Goal: Task Accomplishment & Management: Use online tool/utility

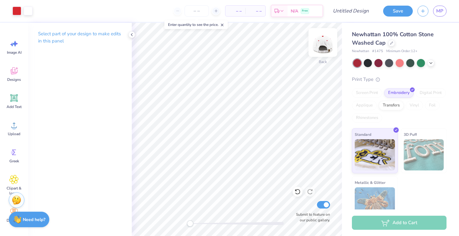
click at [325, 44] on img at bounding box center [323, 42] width 25 height 25
click at [17, 47] on icon at bounding box center [13, 43] width 9 height 9
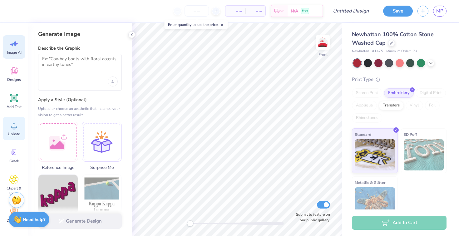
scroll to position [37, 0]
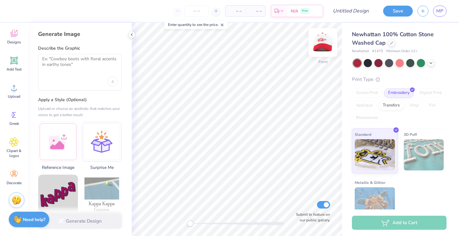
click at [316, 35] on img at bounding box center [323, 42] width 25 height 25
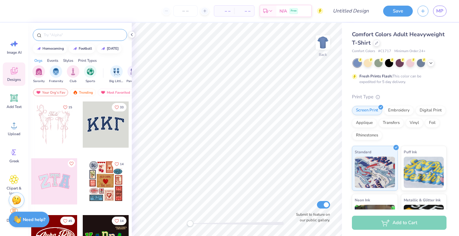
click at [58, 36] on input "text" at bounding box center [83, 35] width 80 height 6
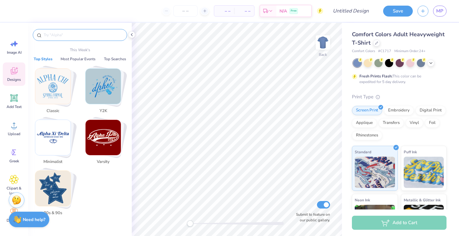
type input "c"
click at [19, 81] on span "Designs" at bounding box center [14, 79] width 14 height 5
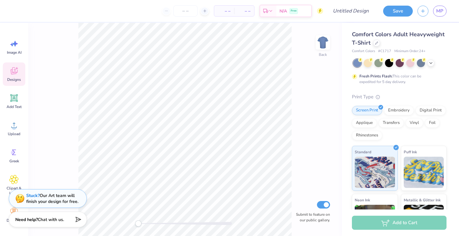
click at [12, 77] on span "Designs" at bounding box center [14, 79] width 14 height 5
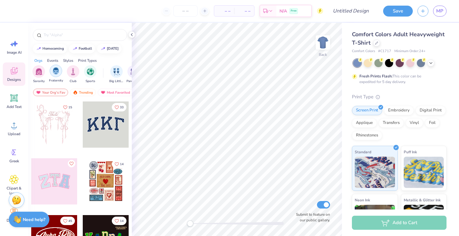
click at [55, 75] on div "filter for Fraternity" at bounding box center [56, 71] width 12 height 12
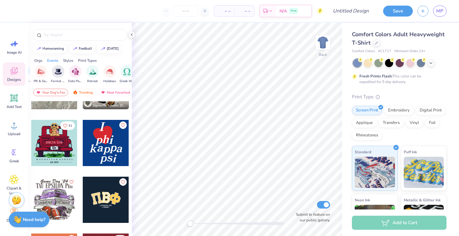
scroll to position [0, 164]
click at [69, 61] on div "Styles" at bounding box center [68, 61] width 10 height 6
click at [71, 74] on img "filter for Minimalist" at bounding box center [73, 70] width 7 height 7
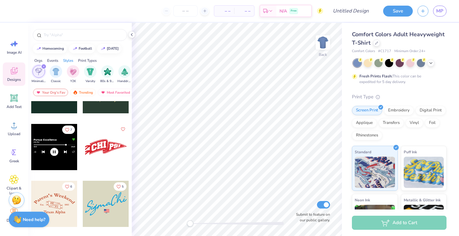
scroll to position [151, 0]
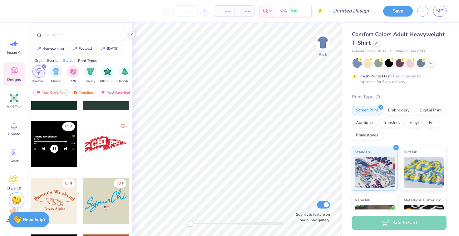
click at [100, 141] on div at bounding box center [106, 144] width 46 height 46
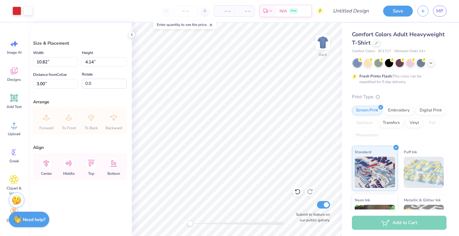
type input "7.07"
type input "2.71"
type input "5.70"
type input "2.18"
type input "3.60"
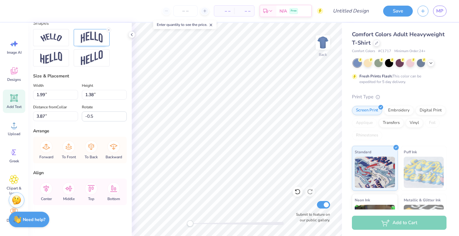
scroll to position [0, 0]
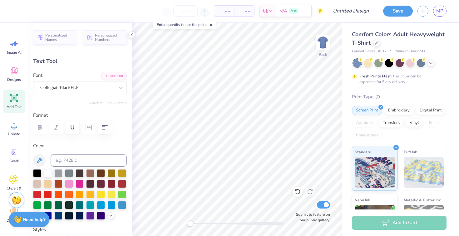
type textarea "DPHIE"
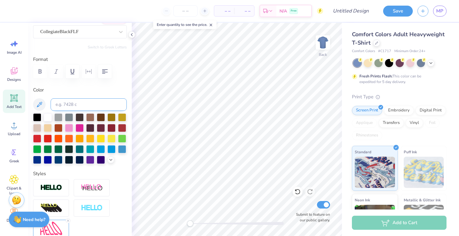
scroll to position [87, 0]
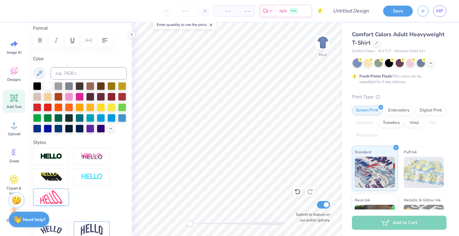
type input "1.58"
type input "0.91"
type input "4.21"
type input "0.0"
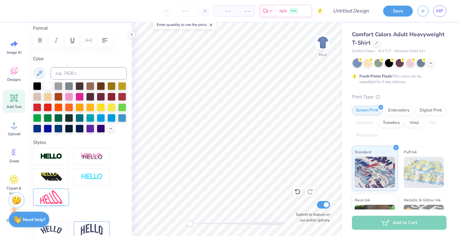
type textarea "DAD"
click at [59, 87] on div at bounding box center [58, 86] width 8 height 8
click at [48, 86] on div at bounding box center [48, 86] width 8 height 8
click at [429, 62] on icon at bounding box center [431, 62] width 5 height 5
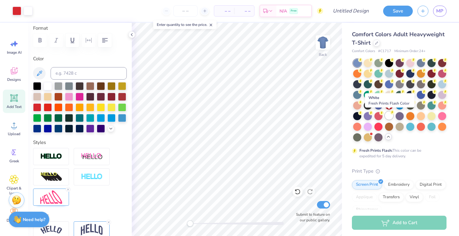
click at [390, 115] on div at bounding box center [389, 116] width 8 height 8
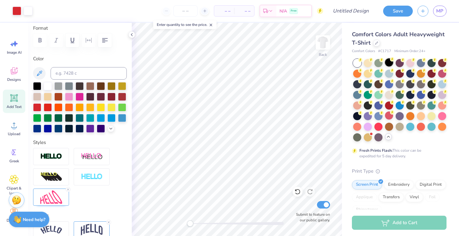
click at [393, 62] on div at bounding box center [389, 62] width 8 height 8
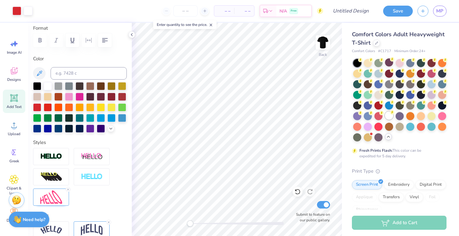
click at [390, 118] on div at bounding box center [389, 116] width 8 height 8
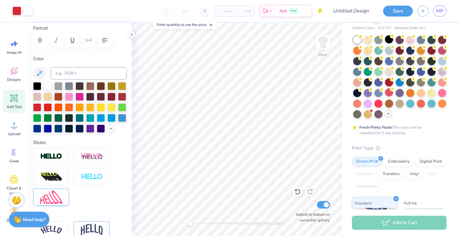
scroll to position [24, 0]
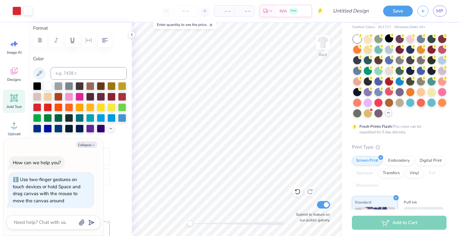
drag, startPoint x: 189, startPoint y: 224, endPoint x: 117, endPoint y: 230, distance: 72.1
click at [117, 230] on div "Art colors – – Per Item – – Total Est. Delivery N/A Free Design Title Save MP I…" at bounding box center [229, 118] width 459 height 236
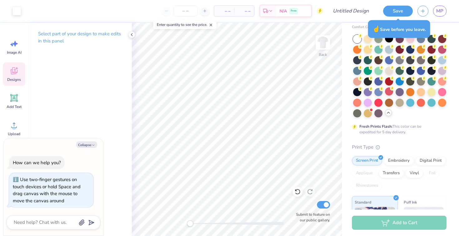
click at [15, 75] on icon at bounding box center [13, 70] width 9 height 9
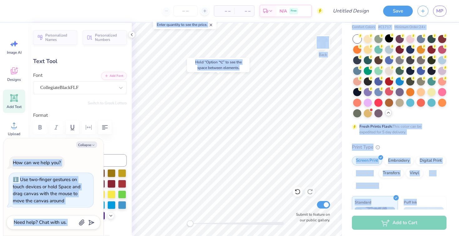
click at [215, 80] on body "– – Per Item – – Total Est. Delivery N/A Free Design Title Save MP Image AI Des…" at bounding box center [229, 118] width 459 height 236
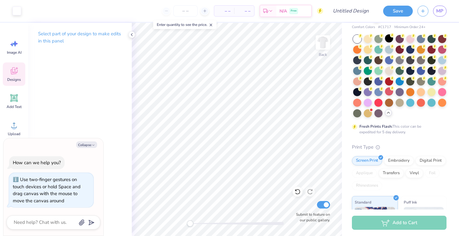
click at [11, 73] on icon at bounding box center [14, 70] width 7 height 7
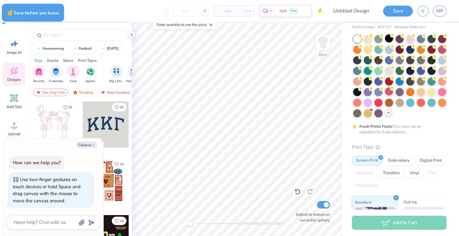
type textarea "x"
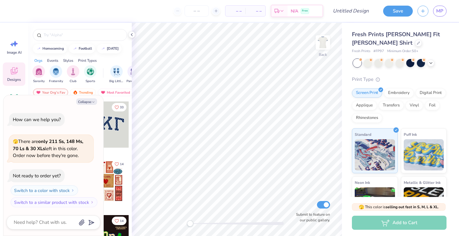
click at [435, 62] on div at bounding box center [399, 63] width 93 height 8
click at [429, 62] on icon at bounding box center [431, 62] width 5 height 5
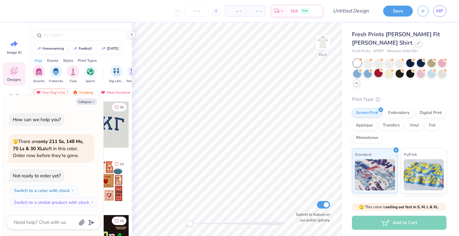
click at [378, 75] on div at bounding box center [379, 73] width 8 height 8
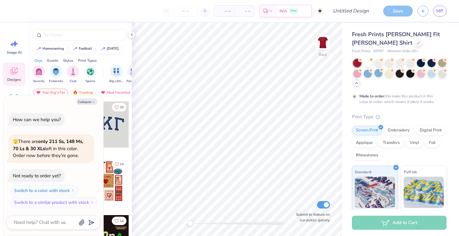
scroll to position [5, 0]
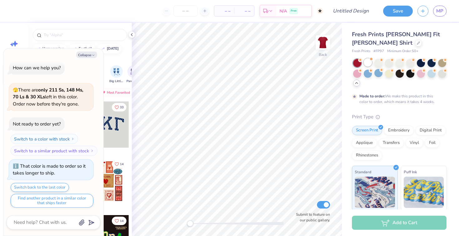
click at [366, 63] on div at bounding box center [368, 62] width 8 height 8
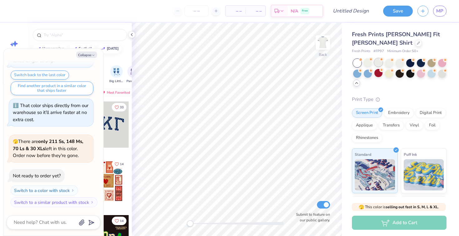
click at [375, 62] on div at bounding box center [379, 62] width 8 height 8
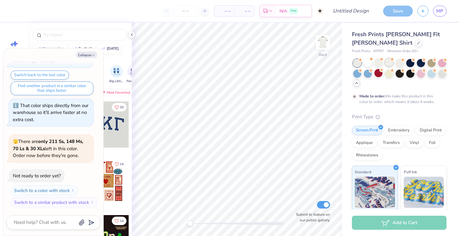
scroll to position [169, 0]
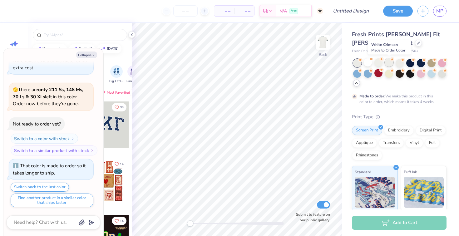
click at [387, 62] on div at bounding box center [389, 62] width 8 height 8
click at [400, 60] on div at bounding box center [400, 62] width 8 height 8
click at [393, 61] on circle at bounding box center [392, 59] width 4 height 4
click at [382, 62] on div at bounding box center [379, 62] width 8 height 8
click at [380, 73] on div at bounding box center [379, 73] width 8 height 8
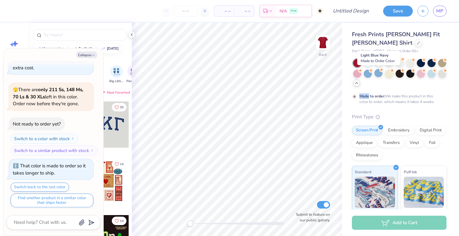
click at [380, 73] on div at bounding box center [379, 73] width 8 height 8
click at [401, 60] on circle at bounding box center [403, 59] width 4 height 4
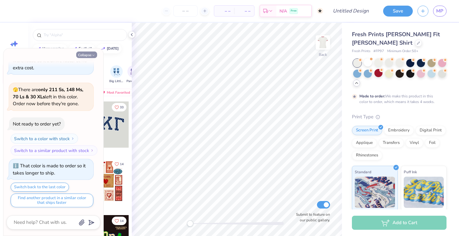
click at [92, 54] on icon "button" at bounding box center [94, 55] width 4 height 4
type textarea "x"
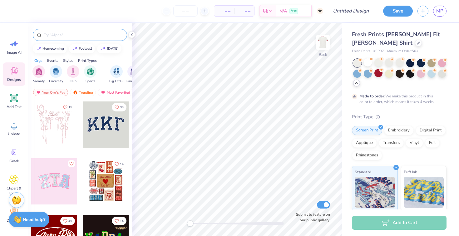
click at [68, 37] on input "text" at bounding box center [83, 35] width 80 height 6
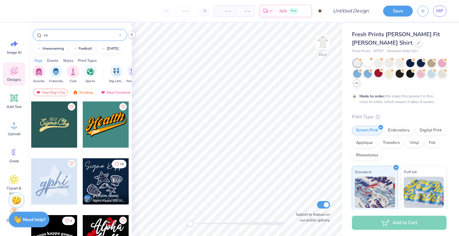
type input "c"
type input "with love"
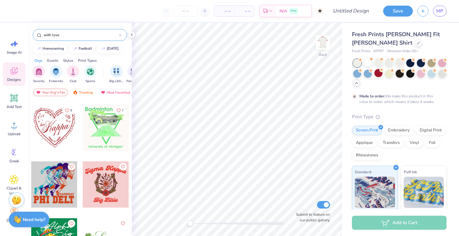
scroll to position [452, 0]
click at [40, 69] on img "filter for Sorority" at bounding box center [38, 70] width 7 height 7
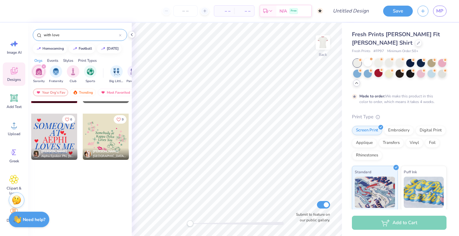
scroll to position [0, 0]
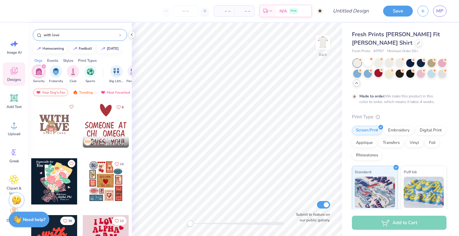
click at [109, 126] on div at bounding box center [106, 125] width 46 height 46
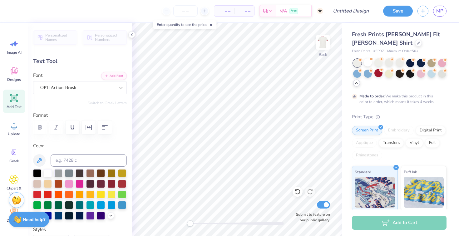
scroll to position [0, 0]
type input "4.47"
type input "0.83"
type input "7.27"
type input "4.65"
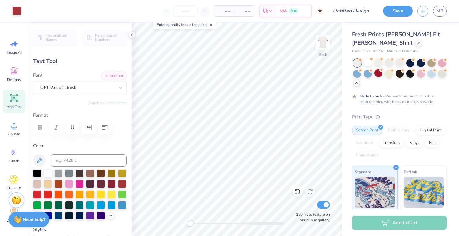
type input "0.84"
type input "6.03"
type input "5.12"
type input "0.82"
type input "5.21"
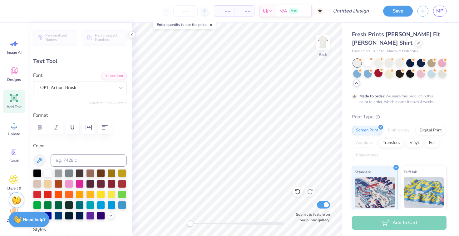
type textarea "DPHIE"
type input "4.65"
type input "0.84"
type input "6.24"
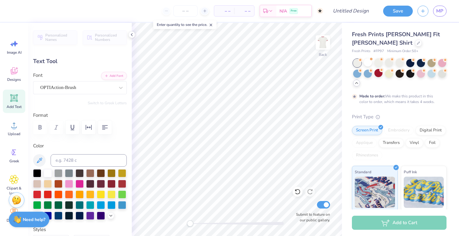
type textarea "C"
type textarea "MOM"
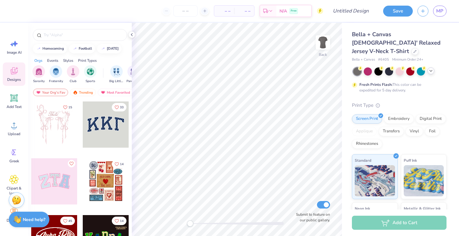
click at [429, 68] on icon at bounding box center [431, 70] width 5 height 5
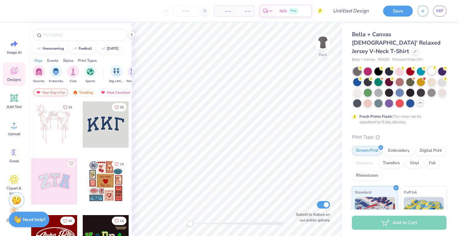
click at [432, 67] on div at bounding box center [432, 71] width 8 height 8
click at [354, 88] on div at bounding box center [357, 92] width 8 height 8
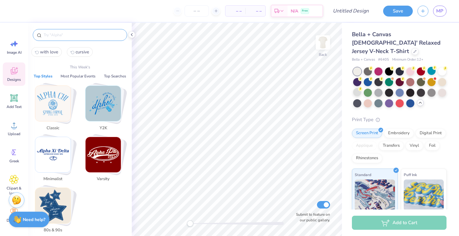
click at [55, 35] on input "text" at bounding box center [83, 35] width 80 height 6
type input "a"
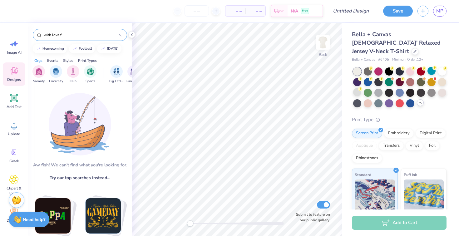
type input "with love"
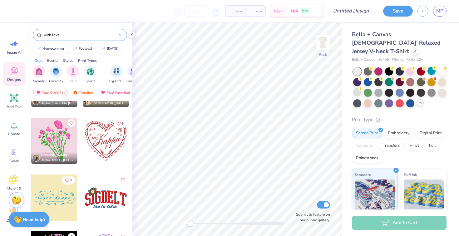
scroll to position [410, 0]
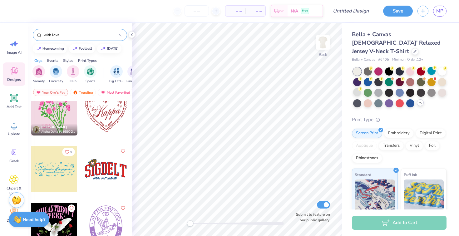
click at [121, 34] on icon at bounding box center [120, 35] width 2 height 2
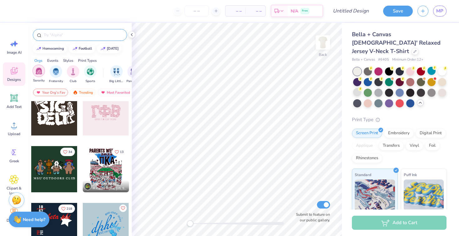
click at [40, 73] on img "filter for Sorority" at bounding box center [38, 70] width 7 height 7
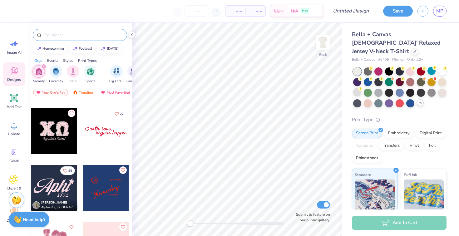
scroll to position [1469, 0]
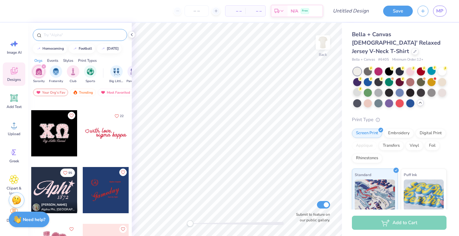
click at [104, 144] on div at bounding box center [106, 133] width 46 height 46
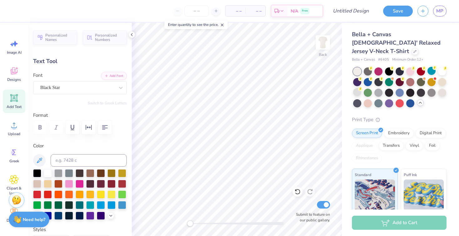
type input "5.64"
type input "1.19"
type input "2.25"
type input "4.14"
type input "0.94"
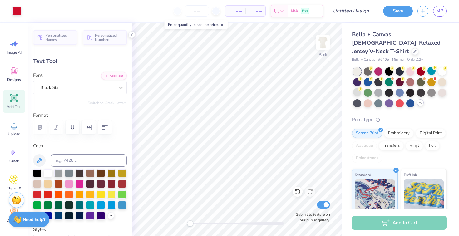
type input "1.50"
type textarea "love,"
type input "5.64"
type input "1.19"
type input "2.25"
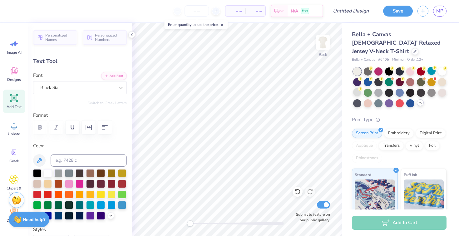
type input "1.85"
type input "0.93"
type input "1.53"
type textarea "dphie"
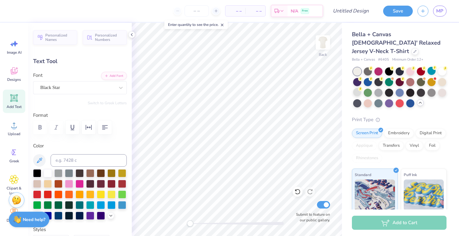
type input "5.64"
type input "1.19"
type input "2.25"
type textarea "kappa"
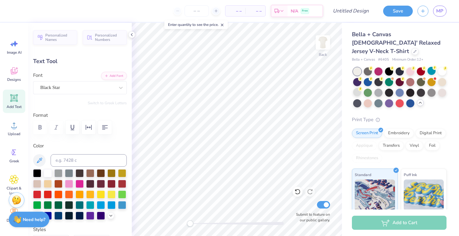
type textarea "M"
type textarea "mom"
type input "2.43"
type input "1.30"
type input "1.34"
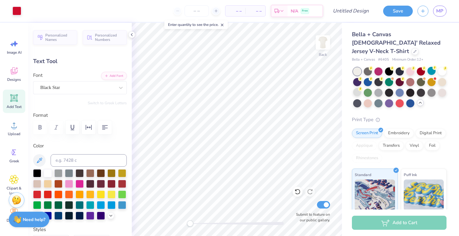
type input "2.04"
type input "0.49"
type input "2.50"
type input "2.04"
type input "0.49"
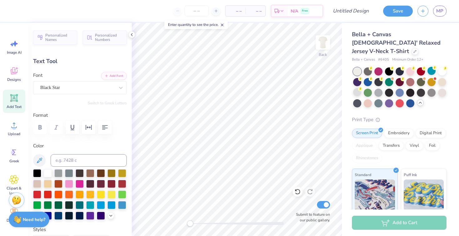
type input "2.22"
type input "2.04"
type input "0.49"
type input "2.22"
type input "2.43"
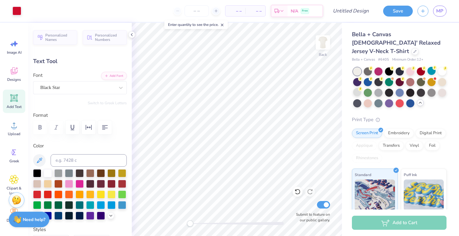
type input "1.30"
type input "4.89"
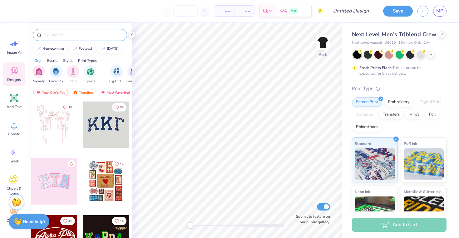
click at [59, 34] on input "text" at bounding box center [83, 35] width 80 height 6
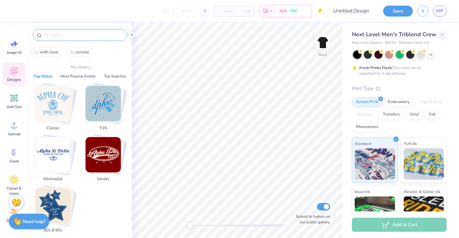
click at [90, 36] on input "text" at bounding box center [83, 35] width 80 height 6
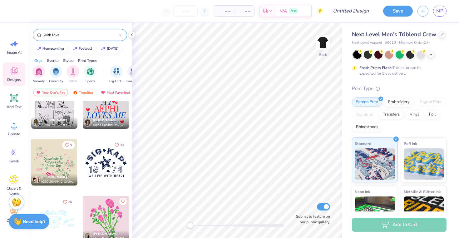
scroll to position [309, 0]
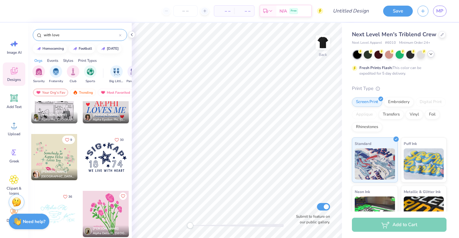
click at [431, 52] on icon at bounding box center [431, 54] width 5 height 5
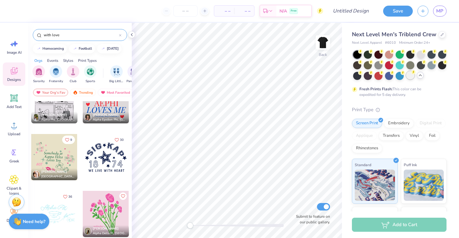
click at [411, 76] on div at bounding box center [410, 75] width 8 height 8
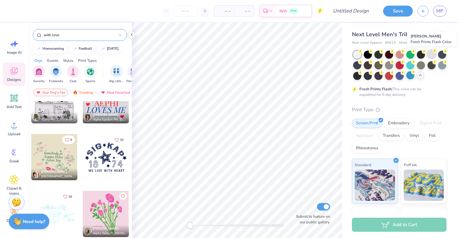
click at [428, 52] on div at bounding box center [432, 54] width 8 height 8
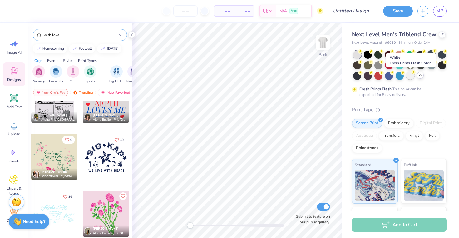
click at [410, 77] on div at bounding box center [410, 75] width 8 height 8
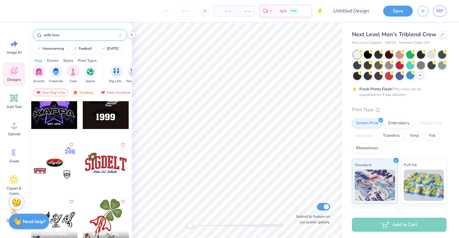
scroll to position [1604, 0]
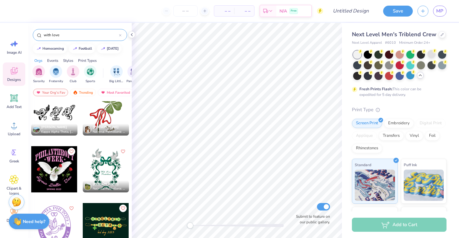
click at [66, 37] on input "with love" at bounding box center [81, 35] width 76 height 6
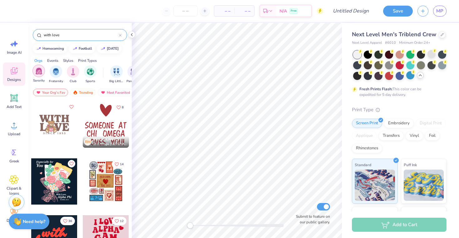
click at [42, 73] on img "filter for Sorority" at bounding box center [38, 70] width 7 height 7
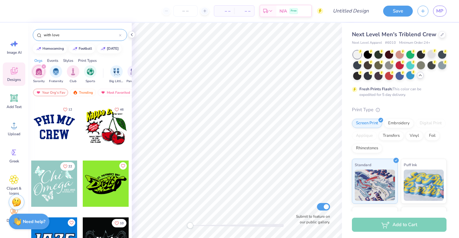
scroll to position [1303, 0]
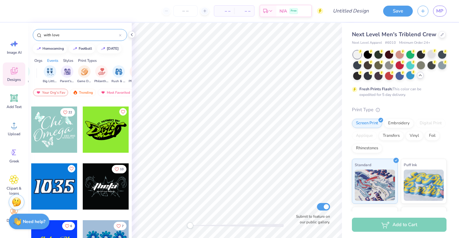
click at [66, 59] on div "Styles" at bounding box center [68, 61] width 10 height 6
click at [74, 72] on img "filter for Minimalist" at bounding box center [73, 70] width 7 height 7
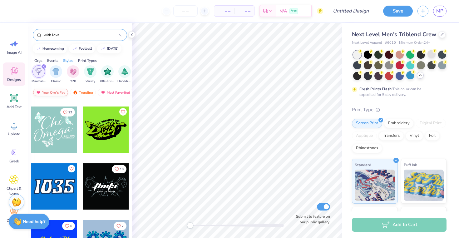
click at [59, 91] on div "Your Org's Fav" at bounding box center [50, 92] width 35 height 7
click at [101, 34] on input "with love" at bounding box center [81, 35] width 76 height 6
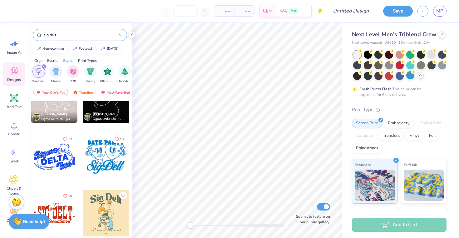
scroll to position [3068, 0]
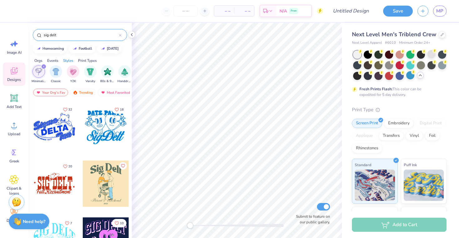
type input "sig delt"
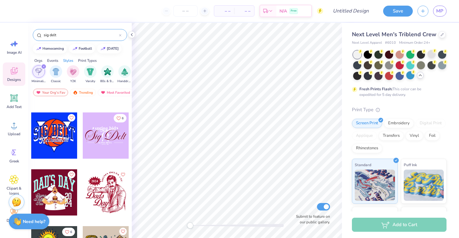
scroll to position [3913, 0]
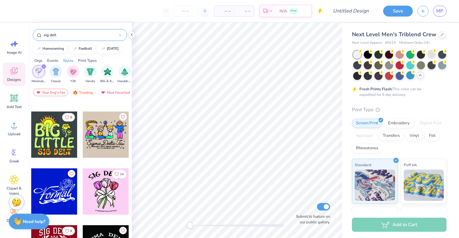
click at [102, 41] on div "sig delt" at bounding box center [80, 33] width 104 height 21
click at [97, 36] on input "sig delt" at bounding box center [81, 35] width 76 height 6
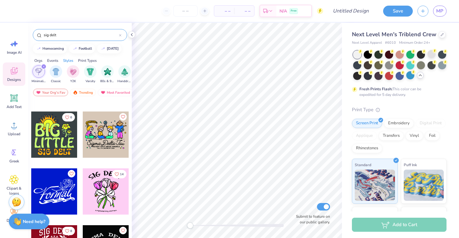
click at [97, 35] on input "sig delt" at bounding box center [81, 35] width 76 height 6
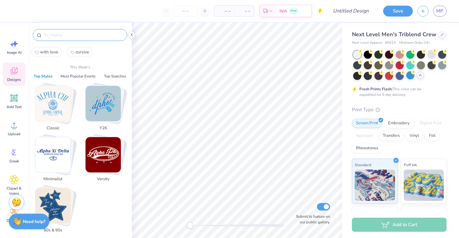
click at [82, 50] on span "cursive" at bounding box center [82, 52] width 13 height 6
type input "cursive"
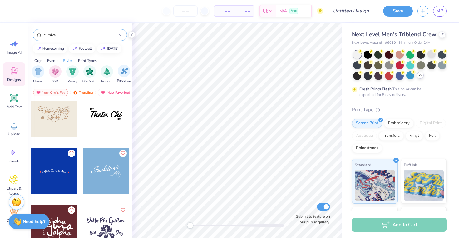
scroll to position [0, 298]
click at [72, 67] on icon "filter for Minimalist" at bounding box center [73, 66] width 2 height 2
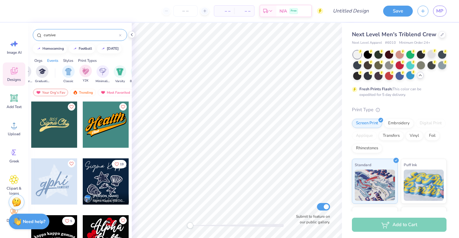
scroll to position [0, 0]
click at [43, 67] on icon "filter for Sorority" at bounding box center [43, 66] width 2 height 2
click at [93, 38] on div "cursive" at bounding box center [80, 35] width 94 height 12
click at [94, 33] on input "cursive" at bounding box center [81, 35] width 76 height 6
click at [36, 70] on img "filter for Sorority" at bounding box center [38, 70] width 7 height 7
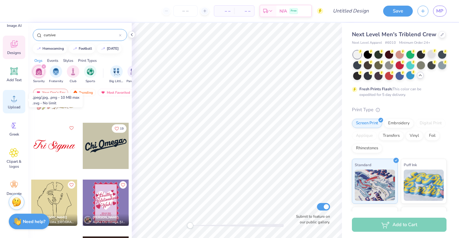
scroll to position [36, 0]
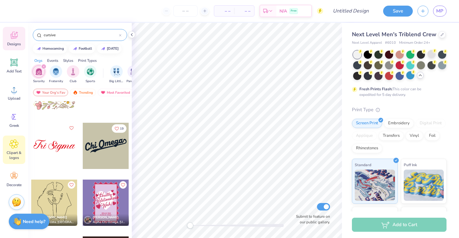
click at [8, 142] on div "Clipart & logos" at bounding box center [14, 150] width 22 height 28
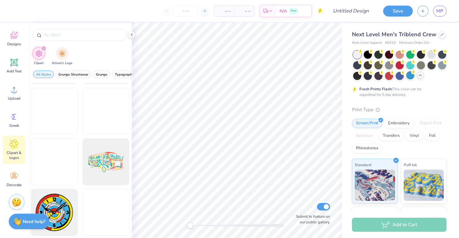
scroll to position [354, 0]
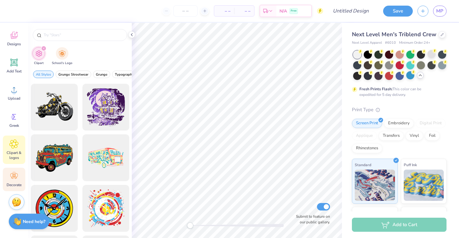
click at [18, 184] on span "Decorate" at bounding box center [14, 184] width 15 height 5
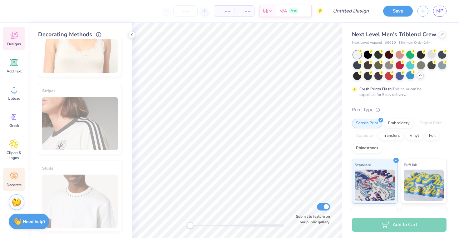
scroll to position [0, 0]
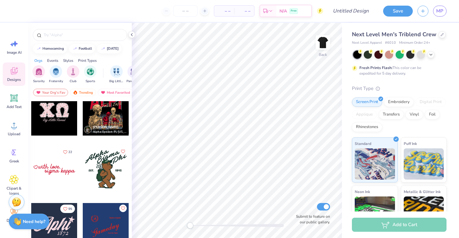
scroll to position [2064, 0]
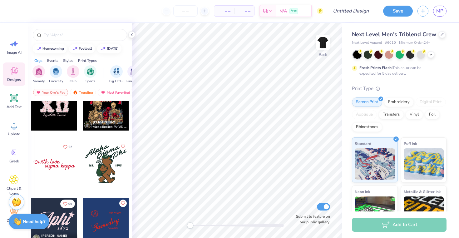
click at [50, 163] on div at bounding box center [54, 164] width 46 height 46
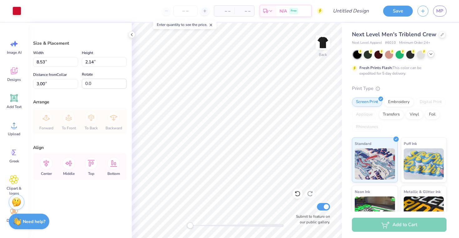
click at [429, 56] on icon at bounding box center [431, 54] width 5 height 5
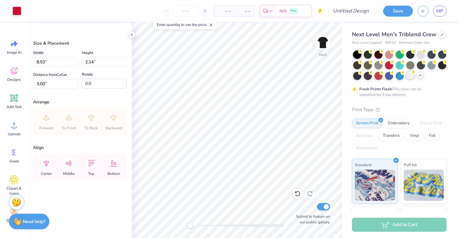
click at [410, 76] on div at bounding box center [410, 75] width 8 height 8
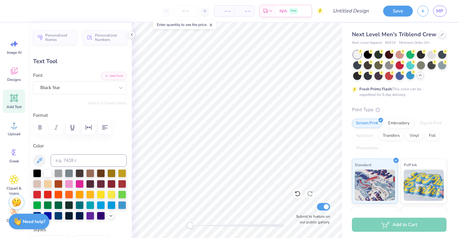
type input "6.22"
type input "1.31"
type input "3.24"
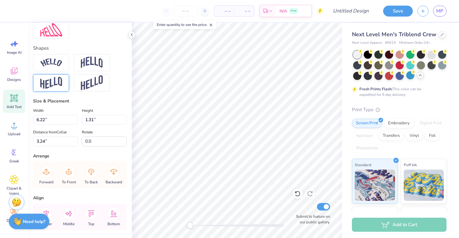
scroll to position [276, 0]
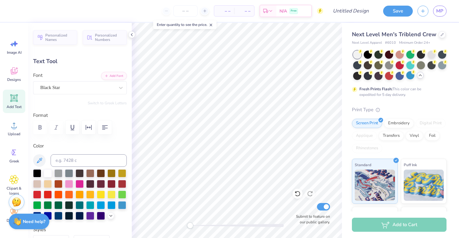
type textarea "D"
type textarea "dphie"
type input "2.68"
type input "1.44"
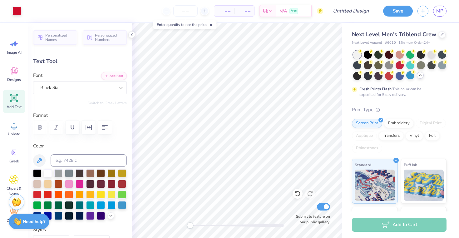
type input "2.05"
type input "6.22"
type input "1.31"
type input "3.00"
type textarea "dad"
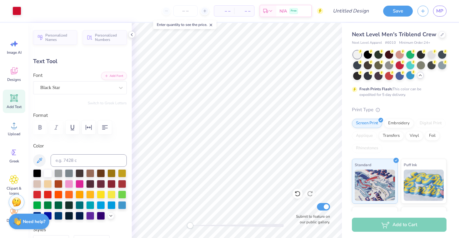
type input "2.02"
type input "0.97"
type input "3.72"
type input "2.68"
type input "1.44"
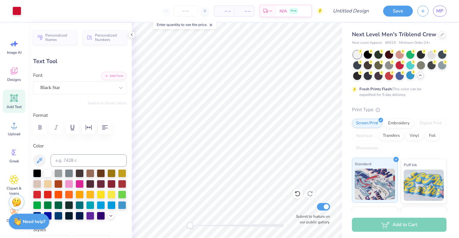
type input "2.28"
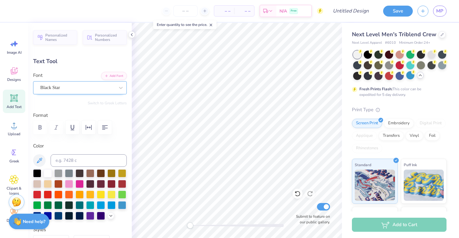
click at [63, 89] on div "Black Star" at bounding box center [78, 88] width 76 height 10
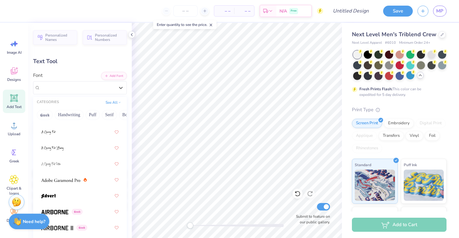
scroll to position [109, 0]
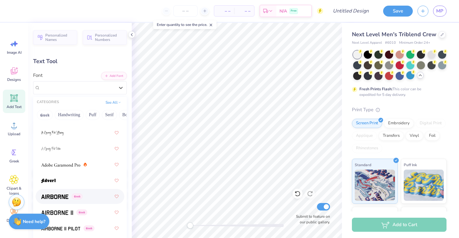
click at [59, 200] on span at bounding box center [54, 196] width 27 height 7
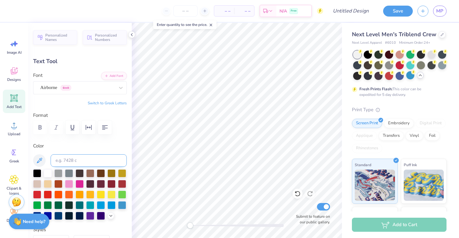
type input "2.02"
type input "0.97"
type input "3.00"
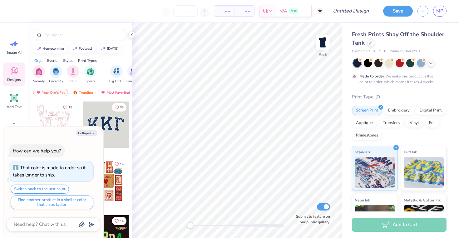
click at [118, 125] on div at bounding box center [106, 125] width 46 height 46
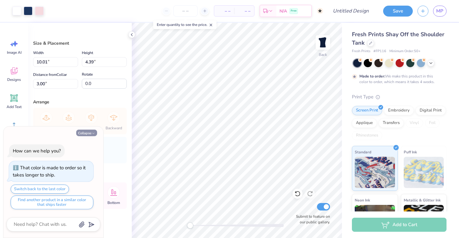
click at [92, 135] on icon "button" at bounding box center [94, 134] width 4 height 4
type textarea "x"
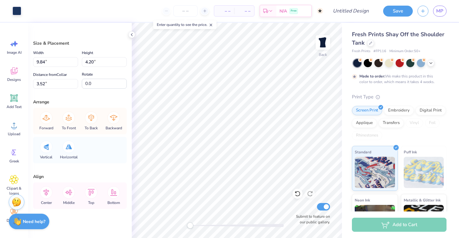
type input "10.01"
type input "4.39"
type input "3.43"
type input "9.84"
type input "4.20"
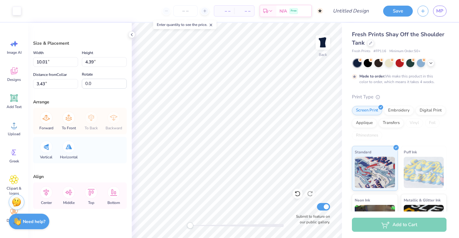
type input "3.54"
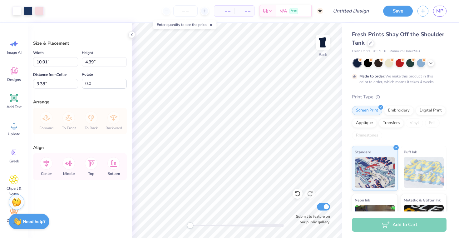
type input "3.80"
click at [8, 45] on div "Image AI" at bounding box center [14, 46] width 22 height 23
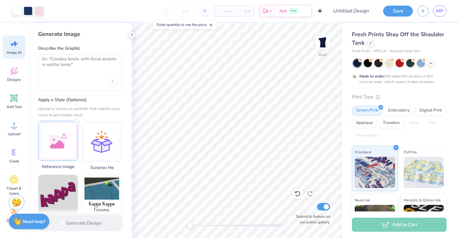
click at [58, 134] on div at bounding box center [58, 141] width 40 height 40
click at [63, 147] on div at bounding box center [58, 141] width 40 height 40
click at [76, 134] on div at bounding box center [58, 141] width 40 height 40
click at [47, 57] on textarea at bounding box center [80, 64] width 76 height 16
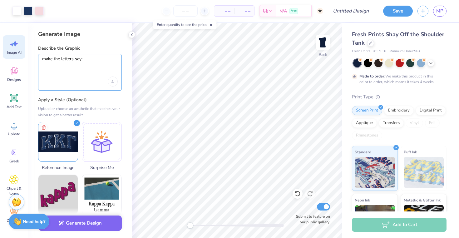
paste textarea "Δ"
paste textarea "Φ"
paste textarea "Ε"
type textarea "make the letters say: ΔΦΕ"
click at [112, 79] on div "Upload image" at bounding box center [113, 82] width 10 height 10
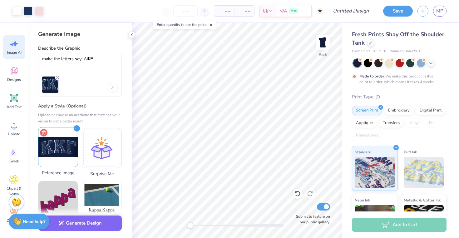
click at [44, 132] on icon at bounding box center [43, 132] width 7 height 7
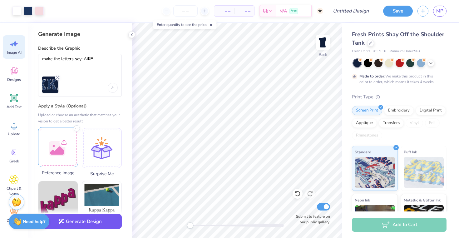
click at [86, 223] on button "Generate Design" at bounding box center [80, 221] width 84 height 15
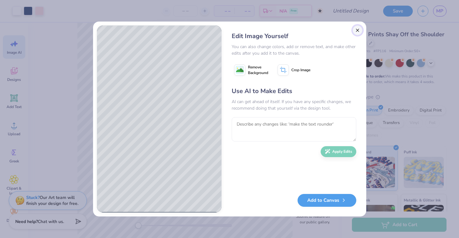
click at [358, 29] on button "Close" at bounding box center [358, 30] width 10 height 10
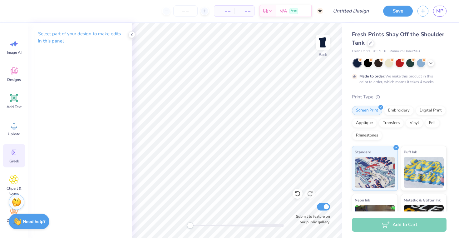
click at [16, 150] on icon at bounding box center [13, 152] width 9 height 9
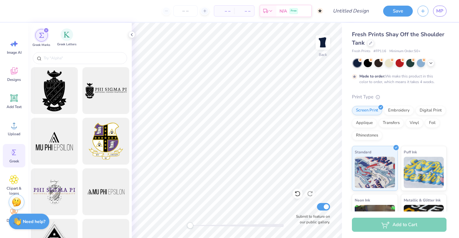
click at [68, 43] on span "Greek Letters" at bounding box center [66, 44] width 19 height 5
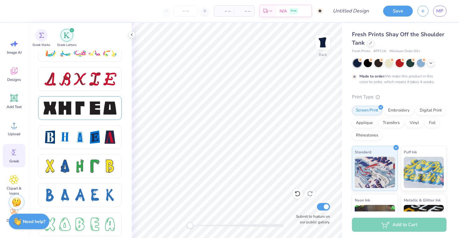
scroll to position [797, 0]
click at [95, 109] on div at bounding box center [94, 107] width 13 height 13
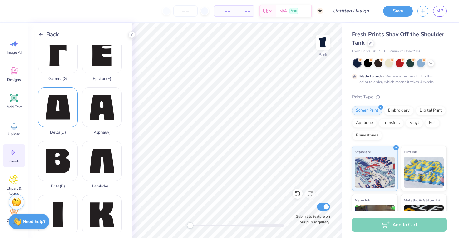
scroll to position [96, 0]
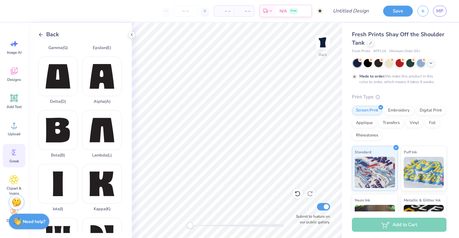
click at [46, 34] on span "Back" at bounding box center [52, 34] width 13 height 8
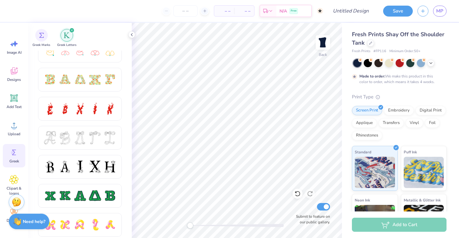
scroll to position [189, 0]
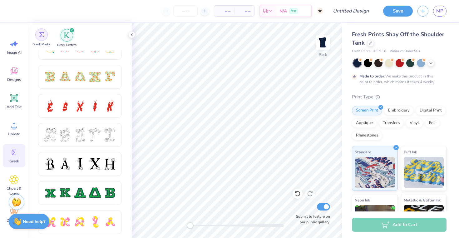
click at [38, 32] on div "filter for Greek Marks" at bounding box center [41, 34] width 12 height 12
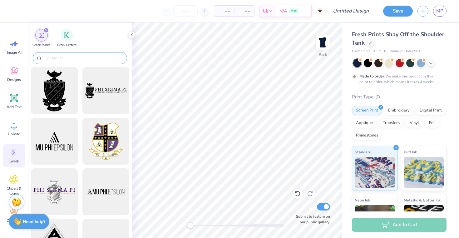
click at [77, 61] on input "text" at bounding box center [83, 58] width 80 height 6
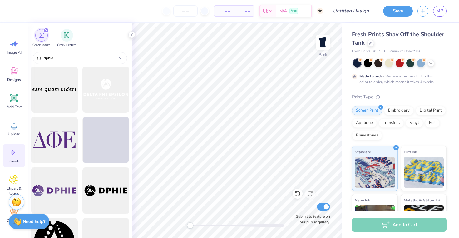
scroll to position [154, 0]
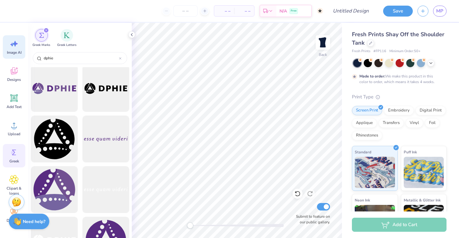
type input "dphie"
click at [16, 40] on icon at bounding box center [13, 43] width 9 height 9
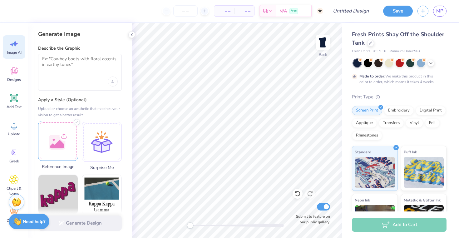
click at [62, 149] on div at bounding box center [58, 141] width 40 height 40
click at [83, 86] on div at bounding box center [80, 82] width 76 height 10
click at [61, 63] on textarea at bounding box center [80, 64] width 76 height 16
paste textarea "Ε"
type textarea "Ε"
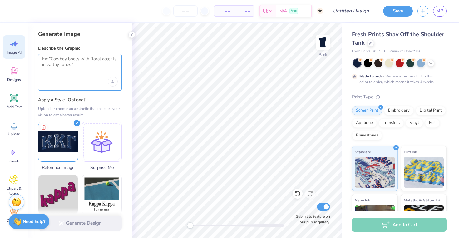
type textarea "p"
paste textarea "Δ"
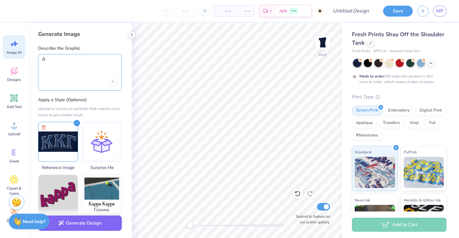
paste textarea "Φ"
paste textarea "Ε"
click at [43, 59] on textarea "ΔΦΕ" at bounding box center [80, 64] width 76 height 16
click at [111, 63] on textarea "make the greek letters: ΔΦΕ" at bounding box center [80, 64] width 76 height 16
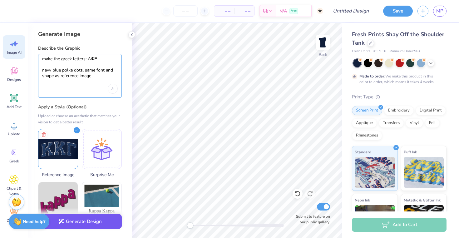
type textarea "make the greek letters: ΔΦΕ navy blue polka dots, same font and shape as refere…"
click at [101, 221] on button "Generate Design" at bounding box center [80, 221] width 84 height 15
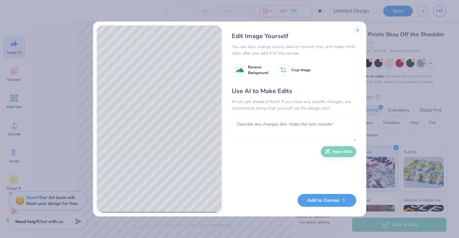
click at [266, 127] on textarea at bounding box center [294, 129] width 125 height 24
type textarea "make them dots not stars, make a shad"
click at [355, 30] on button "Close" at bounding box center [358, 30] width 10 height 10
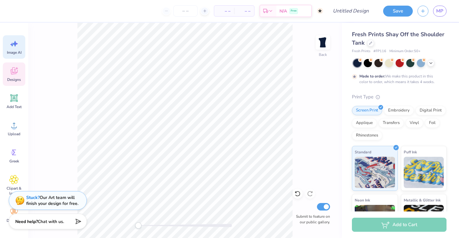
click at [14, 81] on span "Designs" at bounding box center [14, 79] width 14 height 5
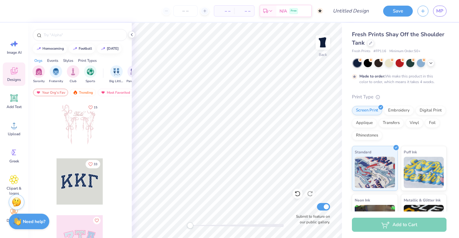
scroll to position [0, 0]
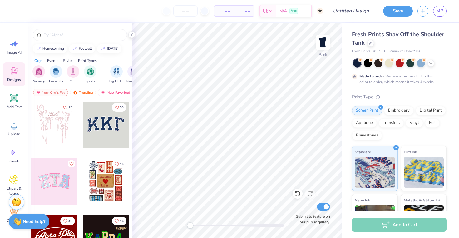
click at [114, 124] on div at bounding box center [106, 125] width 46 height 46
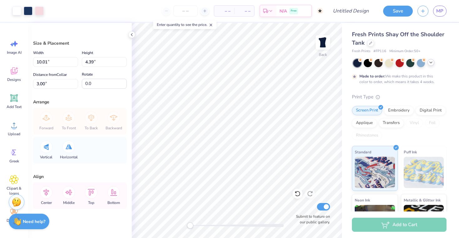
click at [430, 63] on icon at bounding box center [431, 62] width 5 height 5
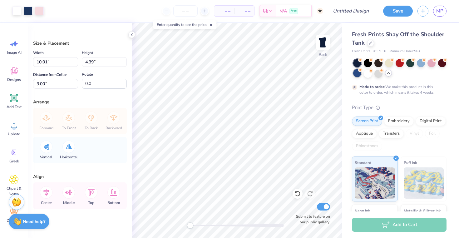
click at [360, 71] on circle at bounding box center [360, 70] width 4 height 4
type input "3.57"
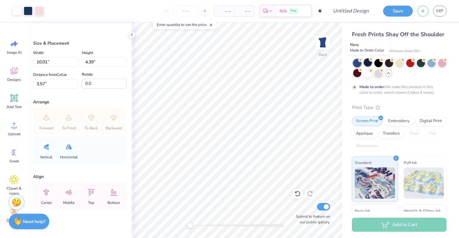
click at [365, 64] on div at bounding box center [368, 62] width 8 height 8
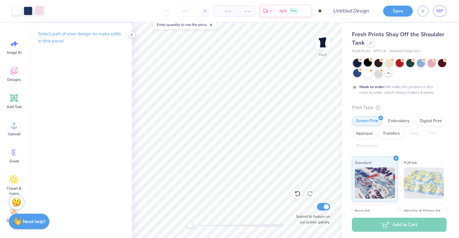
click at [37, 11] on div at bounding box center [39, 10] width 9 height 9
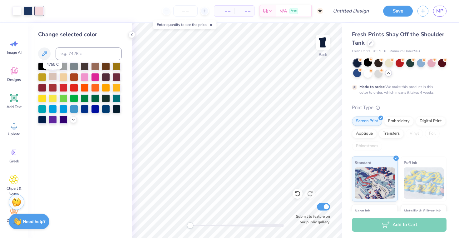
click at [51, 78] on div at bounding box center [53, 76] width 8 height 8
click at [17, 10] on div at bounding box center [16, 10] width 9 height 9
click at [37, 12] on div at bounding box center [39, 10] width 9 height 9
click at [131, 35] on icon at bounding box center [131, 34] width 5 height 5
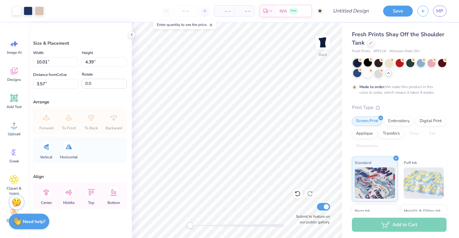
scroll to position [5, 0]
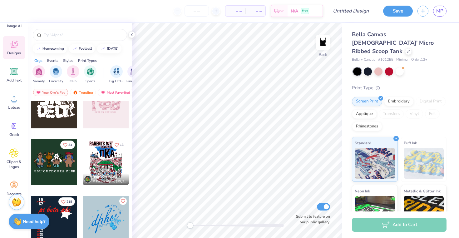
scroll to position [34, 0]
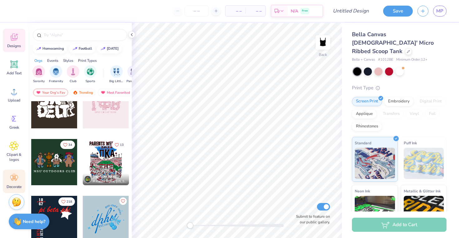
click at [13, 186] on span "Decorate" at bounding box center [14, 186] width 15 height 5
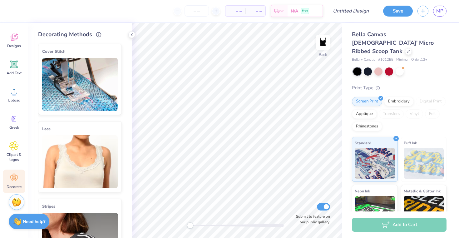
click at [90, 157] on img at bounding box center [80, 161] width 76 height 53
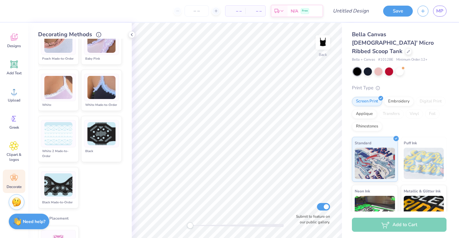
scroll to position [186, 0]
click at [63, 139] on img at bounding box center [58, 133] width 28 height 23
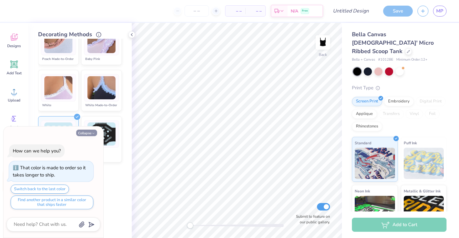
click at [92, 133] on icon "button" at bounding box center [94, 134] width 4 height 4
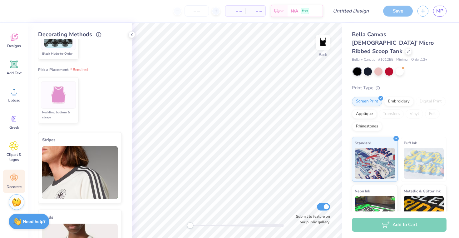
scroll to position [318, 0]
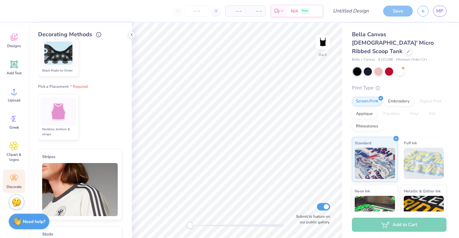
click at [72, 110] on div at bounding box center [58, 111] width 35 height 27
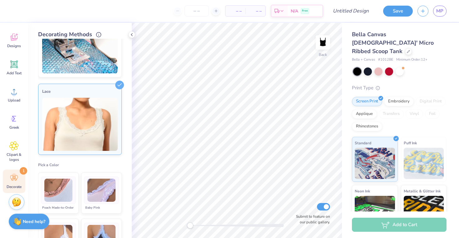
scroll to position [0, 0]
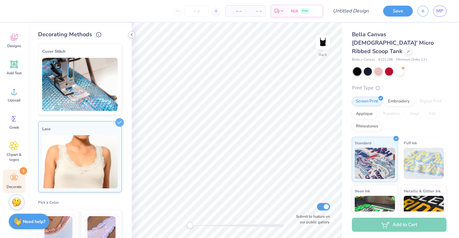
click at [132, 33] on icon at bounding box center [131, 34] width 5 height 5
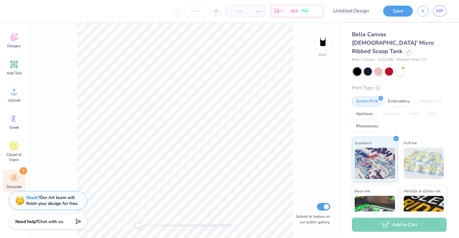
click at [15, 189] on span "Decorate" at bounding box center [14, 186] width 15 height 5
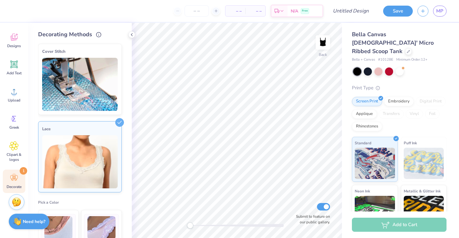
click at [70, 152] on img at bounding box center [80, 161] width 76 height 53
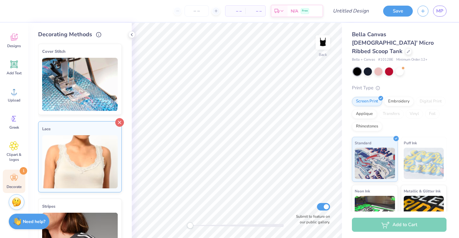
click at [119, 119] on icon at bounding box center [119, 122] width 9 height 9
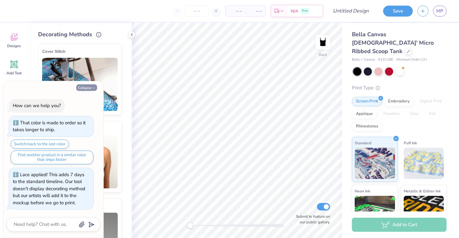
click at [94, 89] on icon "button" at bounding box center [94, 88] width 4 height 4
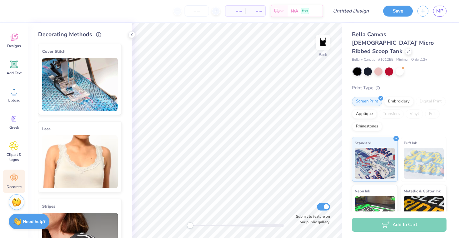
click at [87, 127] on div "Lace" at bounding box center [80, 128] width 76 height 7
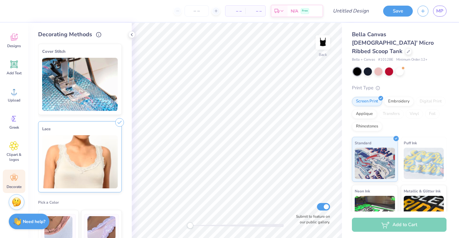
click at [120, 122] on line at bounding box center [119, 122] width 3 height 3
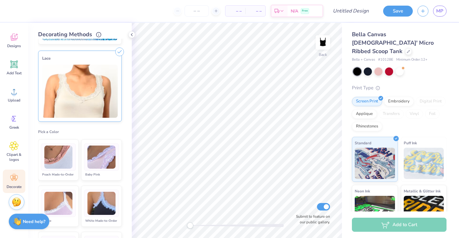
scroll to position [132, 0]
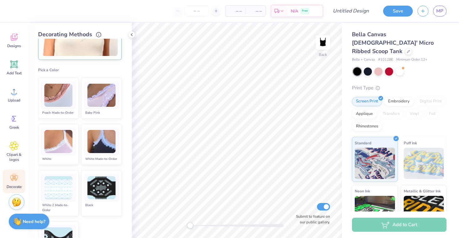
click at [118, 127] on li "White Made-to-Order" at bounding box center [101, 144] width 41 height 41
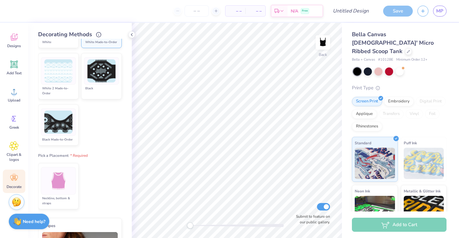
scroll to position [261, 0]
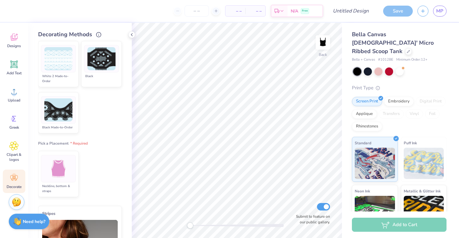
click at [72, 176] on div at bounding box center [58, 168] width 35 height 27
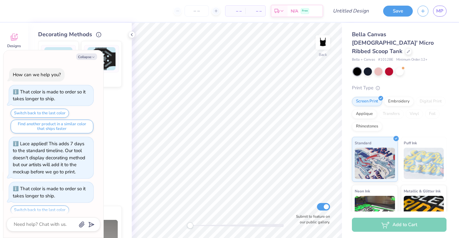
scroll to position [21, 0]
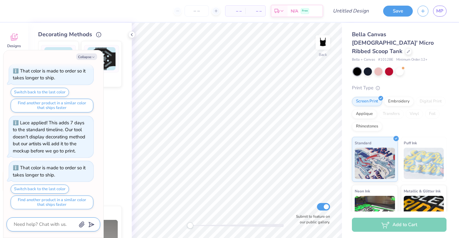
click at [55, 226] on textarea at bounding box center [44, 224] width 63 height 8
type textarea "x"
type textarea "wh"
type textarea "x"
type textarea "why"
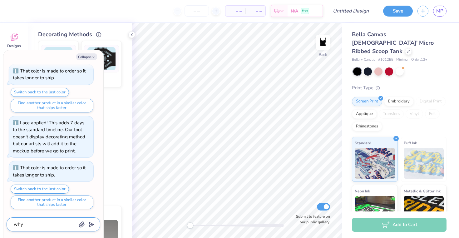
type textarea "x"
type textarea "why"
type textarea "x"
type textarea "why c"
type textarea "x"
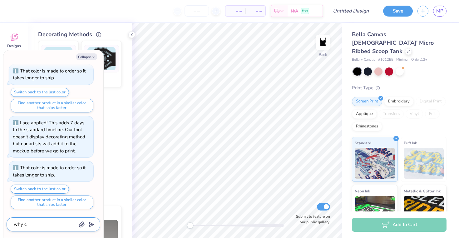
type textarea "why ca"
type textarea "x"
type textarea "why can"
type textarea "x"
type textarea "why cant"
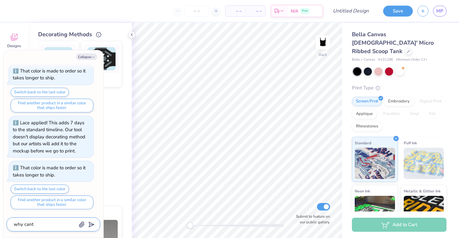
type textarea "x"
type textarea "why cant"
type textarea "x"
type textarea "why cant i"
type textarea "x"
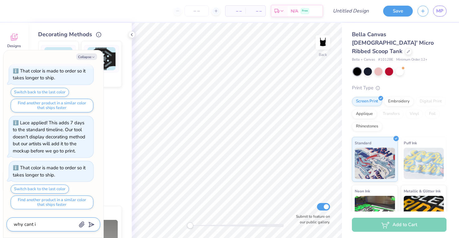
type textarea "why cant i"
type textarea "x"
type textarea "why cant i s"
type textarea "x"
type textarea "why cant i se"
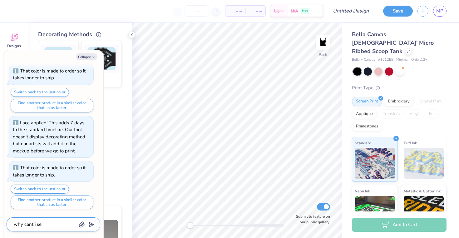
type textarea "x"
type textarea "why cant i see"
type textarea "x"
type textarea "why cant i see"
type textarea "x"
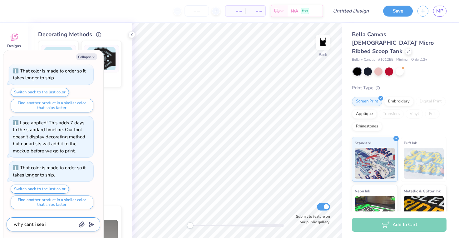
type textarea "why cant i see it"
type textarea "x"
type textarea "why cant i see it"
type textarea "x"
type textarea "why cant i see it o"
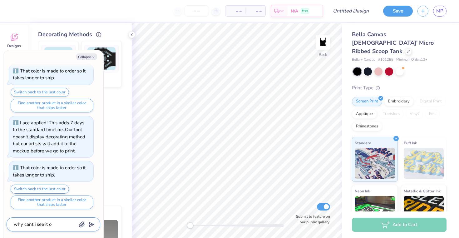
type textarea "x"
type textarea "why cant i see it on"
type textarea "x"
type textarea "why cant i see it on"
type textarea "x"
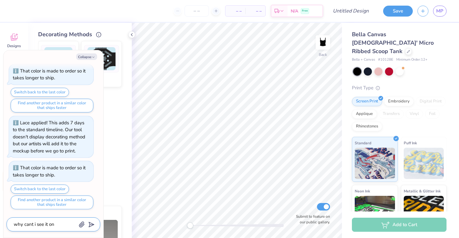
type textarea "why cant i see it on m"
type textarea "x"
type textarea "why cant i see it on my"
type textarea "x"
type textarea "why cant i see it on my"
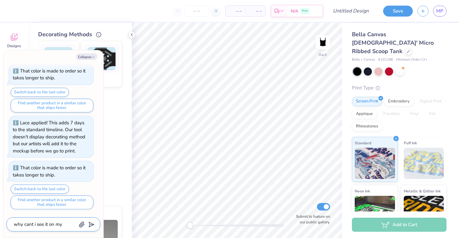
type textarea "x"
type textarea "why cant i see it on my d"
type textarea "x"
type textarea "why cant i see it on my de"
type textarea "x"
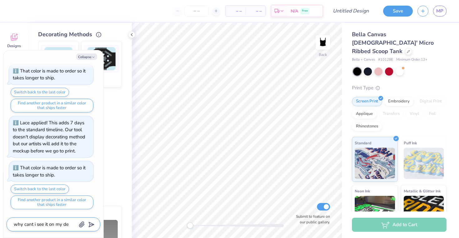
type textarea "why cant i see it on my des"
type textarea "x"
type textarea "why cant i see it on my desi"
type textarea "x"
type textarea "why cant i see it on my desig"
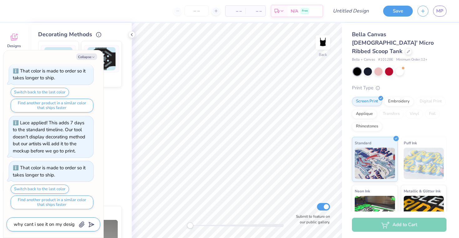
type textarea "x"
type textarea "why cant i see it on my design"
type textarea "x"
type textarea "why cant i see it on my design"
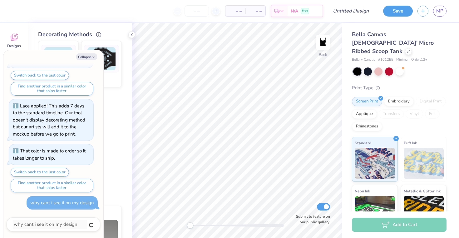
type textarea "x"
click at [86, 58] on button "Collapse" at bounding box center [86, 56] width 21 height 7
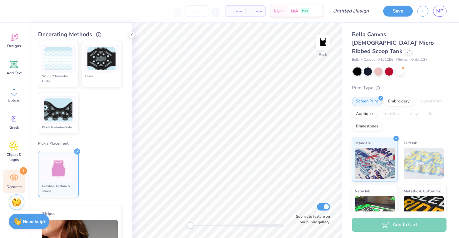
click at [78, 151] on icon at bounding box center [77, 151] width 6 height 6
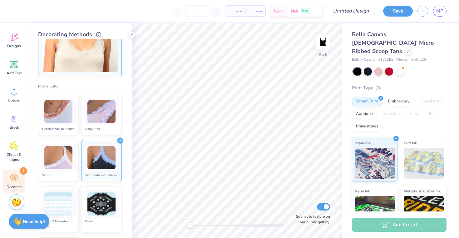
click at [119, 144] on li "White Made-to-Order" at bounding box center [101, 160] width 41 height 41
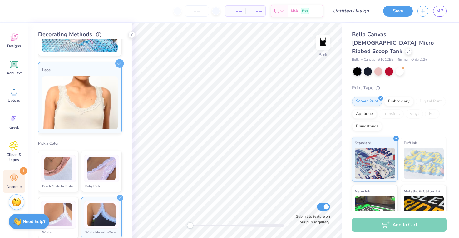
scroll to position [0, 0]
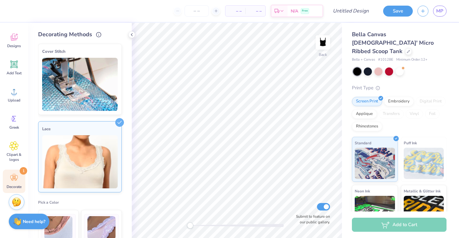
click at [124, 122] on div "Cover Stitch Pick a Color Pick a Placement Neckline & arms Neckline, arms & bot…" at bounding box center [85, 138] width 94 height 199
click at [119, 121] on icon at bounding box center [119, 122] width 9 height 9
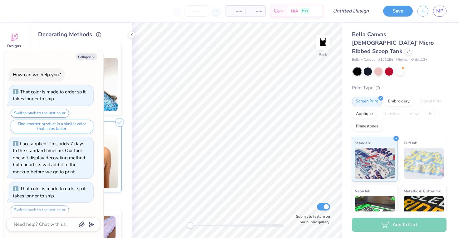
scroll to position [83, 0]
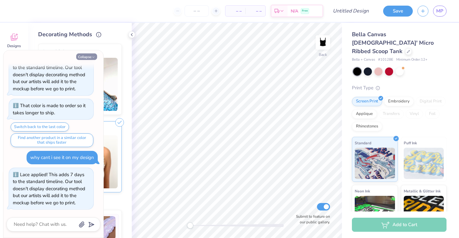
click at [91, 59] on button "Collapse" at bounding box center [86, 56] width 21 height 7
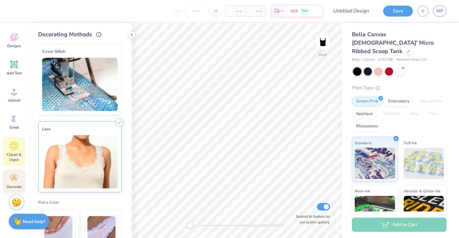
click at [13, 152] on div "Clipart & logos" at bounding box center [14, 151] width 22 height 28
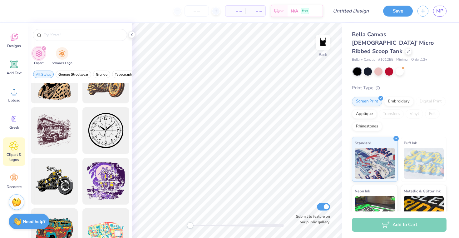
scroll to position [567, 0]
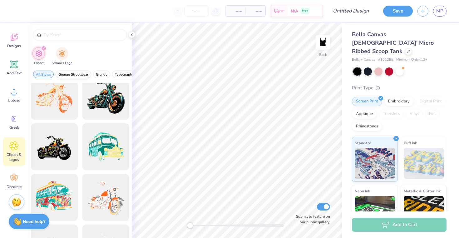
click at [78, 76] on span "Grunge Streetwear" at bounding box center [73, 74] width 30 height 5
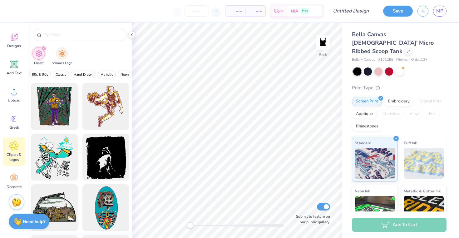
scroll to position [0, 194]
click at [77, 78] on div "All Styles Grunge Streetwear Grunge Typography Graphic Streetwear 60s & 70s Ret…" at bounding box center [80, 76] width 104 height 14
click at [54, 74] on span "Classic" at bounding box center [54, 74] width 11 height 5
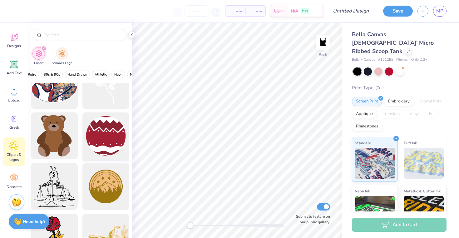
scroll to position [0, 0]
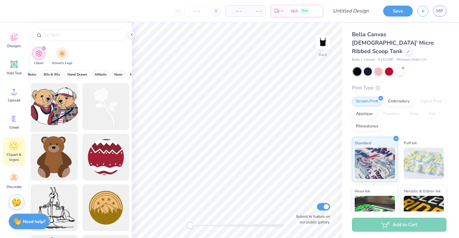
click at [66, 109] on div at bounding box center [54, 107] width 52 height 52
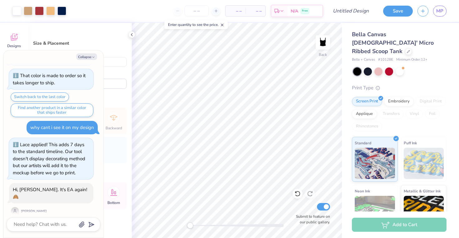
scroll to position [144, 0]
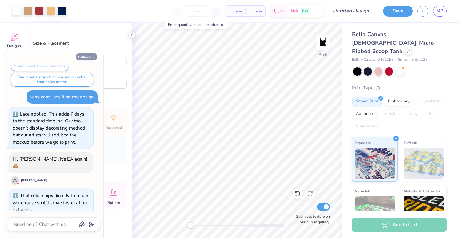
click at [90, 57] on button "Collapse" at bounding box center [86, 56] width 21 height 7
type textarea "x"
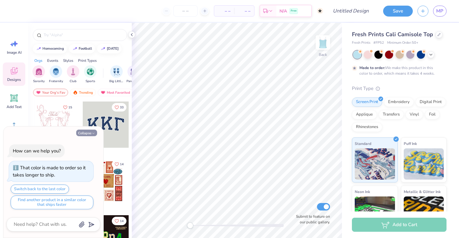
click at [89, 133] on button "Collapse" at bounding box center [86, 133] width 21 height 7
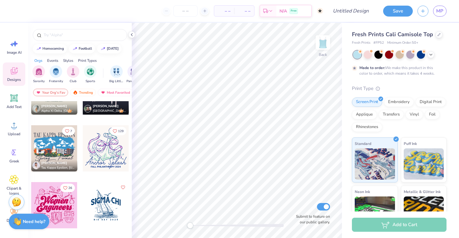
scroll to position [3447, 0]
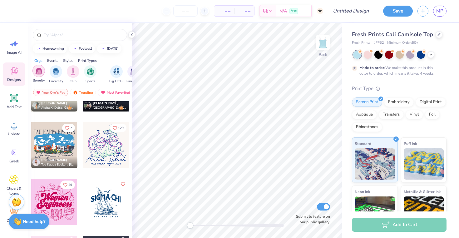
click at [37, 74] on img "filter for Sorority" at bounding box center [38, 70] width 7 height 7
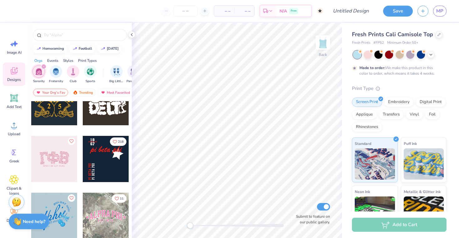
scroll to position [371, 0]
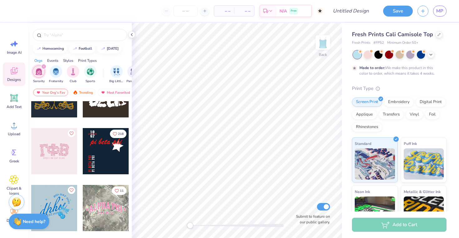
click at [98, 147] on div at bounding box center [106, 151] width 46 height 46
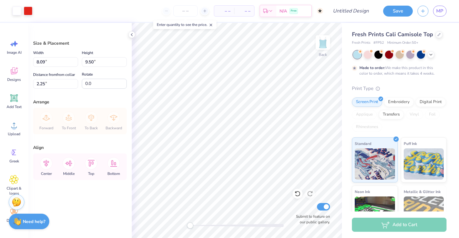
click at [434, 59] on div "Made to order: We make this product in this color to order, which means it take…" at bounding box center [399, 64] width 95 height 26
click at [434, 58] on div at bounding box center [399, 55] width 93 height 8
click at [432, 58] on div at bounding box center [399, 55] width 93 height 8
click at [430, 54] on polyline at bounding box center [431, 53] width 2 height 1
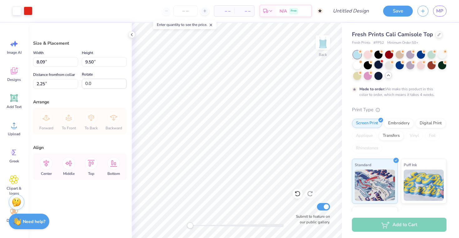
click at [381, 65] on div at bounding box center [379, 65] width 8 height 8
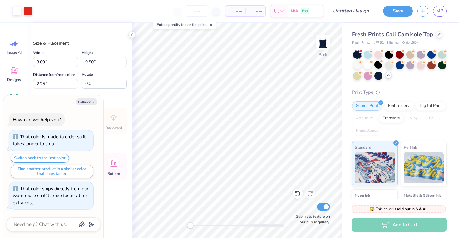
scroll to position [50, 0]
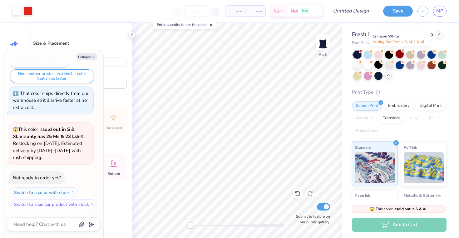
click at [399, 55] on div at bounding box center [400, 54] width 8 height 8
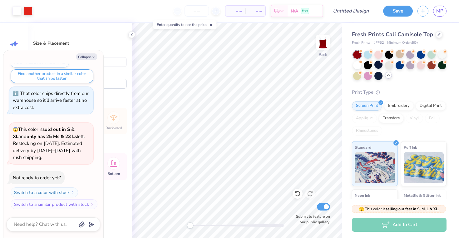
scroll to position [132, 0]
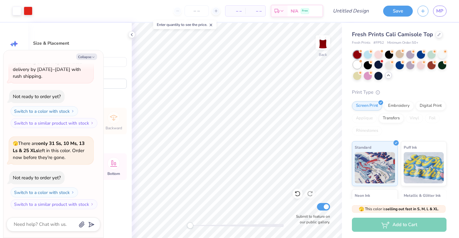
click at [356, 67] on div at bounding box center [357, 65] width 8 height 8
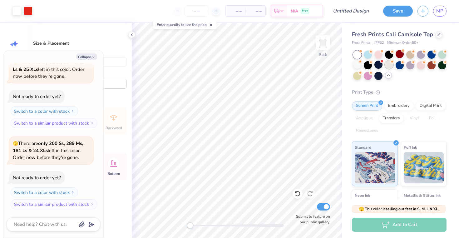
click at [391, 66] on div at bounding box center [389, 65] width 8 height 8
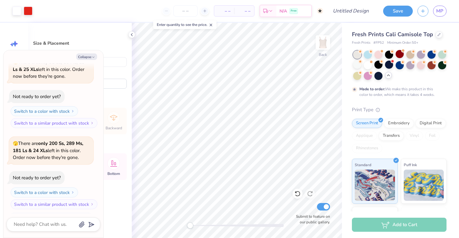
scroll to position [265, 0]
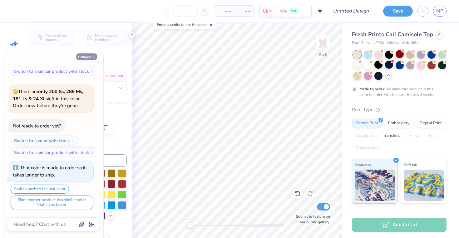
click at [97, 57] on button "Collapse" at bounding box center [86, 56] width 21 height 7
type textarea "x"
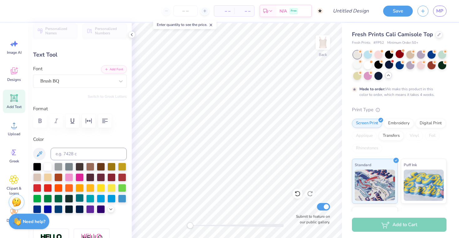
scroll to position [7, 0]
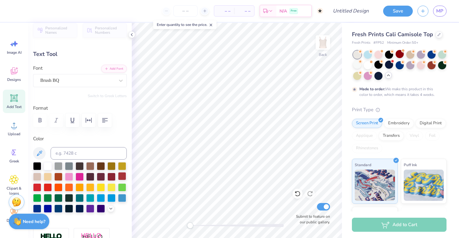
click at [121, 178] on div at bounding box center [122, 176] width 8 height 8
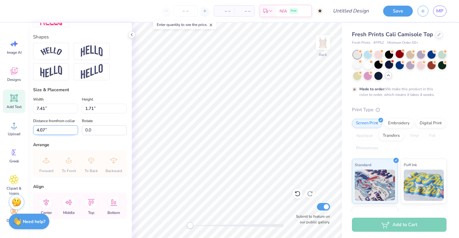
scroll to position [278, 0]
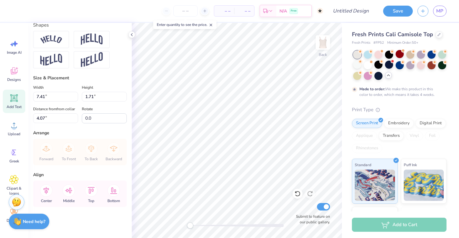
type textarea "delta phi epsilon"
type input "9.19"
type input "1.41"
type input "4.25"
type input "2.02"
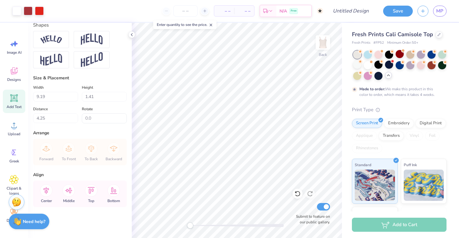
type input "0.47"
type input "2.80"
type input "9.19"
type input "1.41"
type input "4.25"
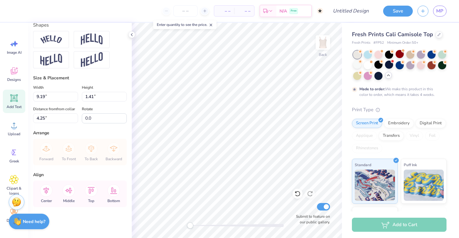
type input "2.02"
type input "0.47"
type input "2.70"
type textarea "delta phi epsilon"
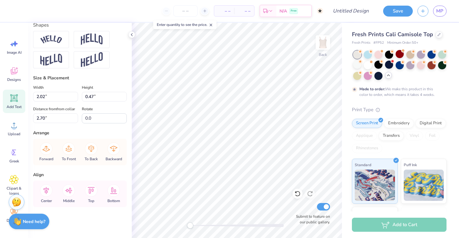
type input "0.94"
type input "0.70"
type input "3.17"
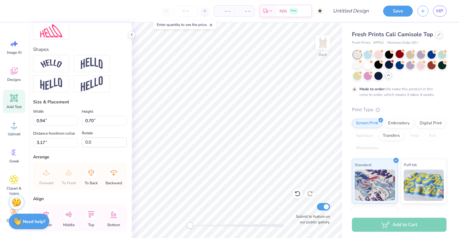
type input "2.99"
type input "0.46"
type input "2.71"
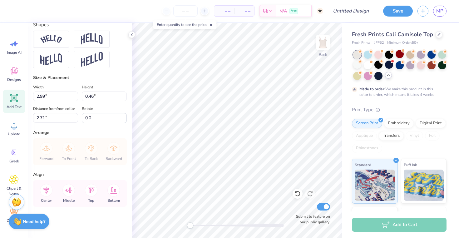
type input "0.87"
type input "0.70"
type input "2.25"
type textarea "19"
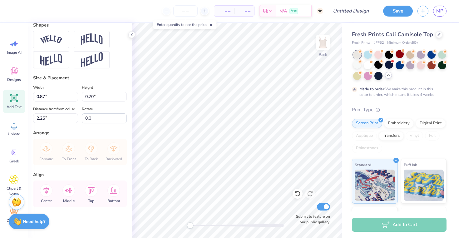
type input "9.19"
type input "1.41"
type input "4.25"
type input "0.94"
type input "0.70"
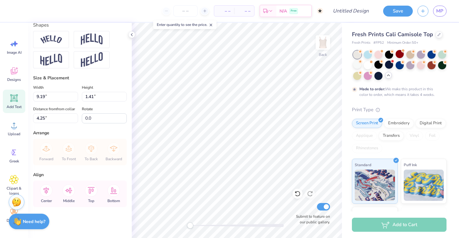
type input "3.17"
type textarea "17"
type input "2.99"
type input "0.46"
type input "2.71"
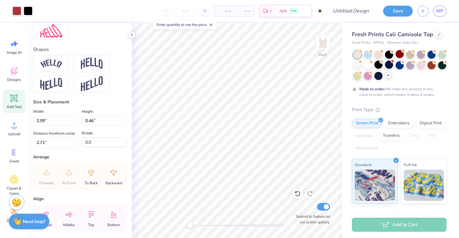
scroll to position [302, 0]
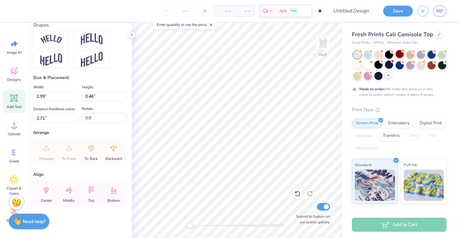
type input "0.60"
type input "3.75"
type input "8.00"
type input "-90.0"
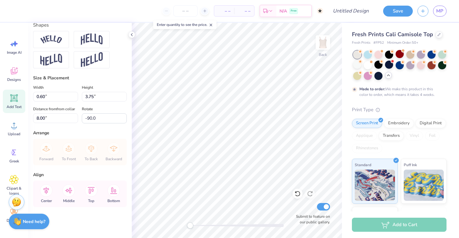
paste textarea "delta phi epsilon"
type textarea "delta phi epsilon"
paste textarea "delta phi epsilon"
type textarea "delta phi epsilon"
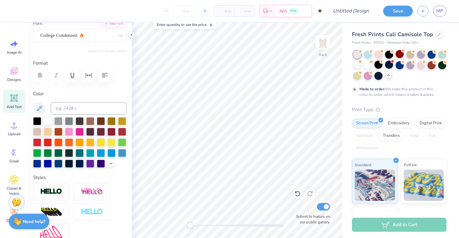
scroll to position [0, 0]
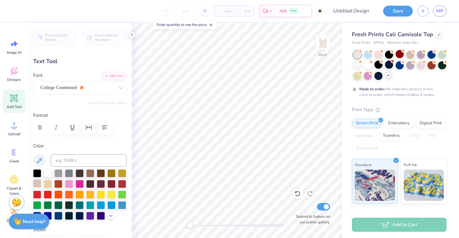
click at [37, 182] on div at bounding box center [37, 183] width 8 height 8
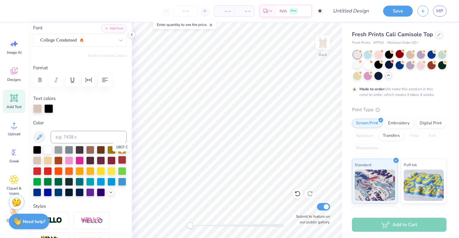
scroll to position [51, 0]
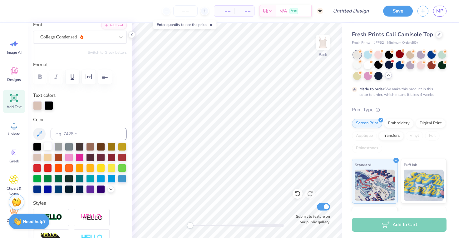
click at [47, 146] on div at bounding box center [48, 146] width 8 height 8
type input "0.0"
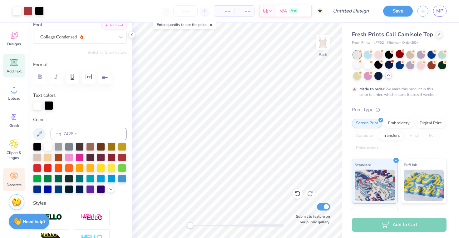
click at [12, 182] on span "Decorate" at bounding box center [14, 184] width 15 height 5
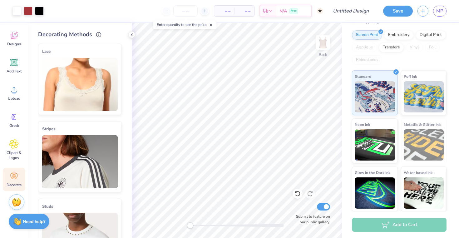
scroll to position [0, 0]
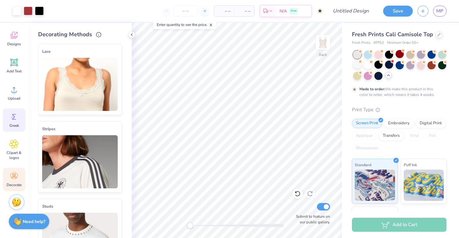
click at [18, 128] on div "Greek" at bounding box center [14, 119] width 22 height 23
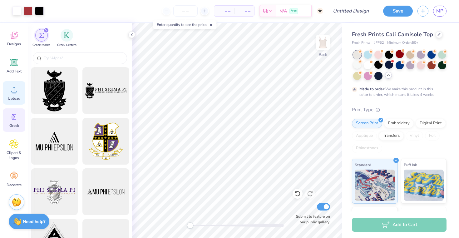
click at [25, 84] on div "Upload" at bounding box center [14, 92] width 22 height 23
click at [12, 41] on div "Designs" at bounding box center [14, 38] width 22 height 23
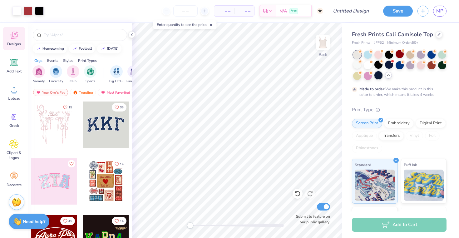
click at [376, 76] on div at bounding box center [379, 75] width 8 height 8
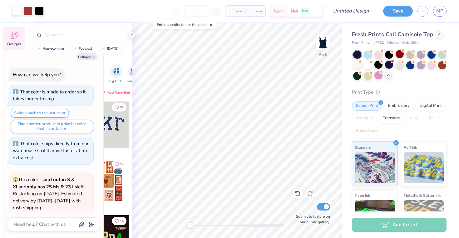
scroll to position [296, 0]
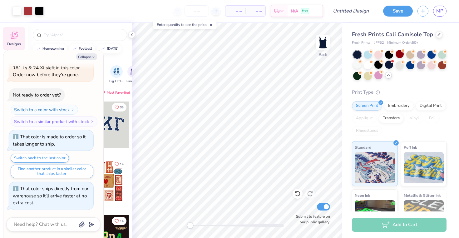
click at [379, 66] on div at bounding box center [379, 65] width 8 height 8
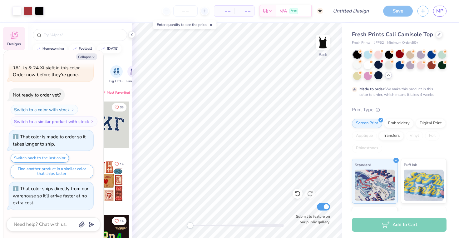
scroll to position [347, 0]
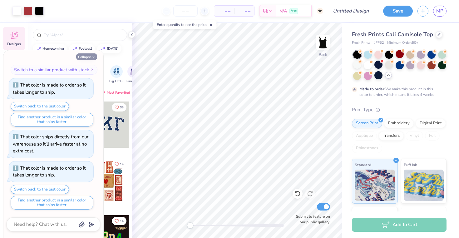
click at [94, 57] on polyline "button" at bounding box center [93, 57] width 2 height 1
type textarea "x"
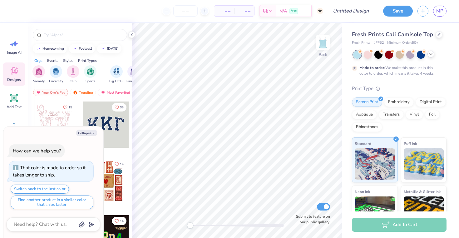
click at [430, 55] on icon at bounding box center [431, 54] width 5 height 5
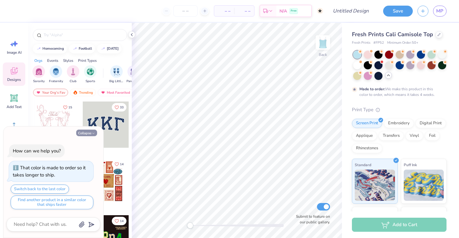
click at [88, 135] on button "Collapse" at bounding box center [86, 133] width 21 height 7
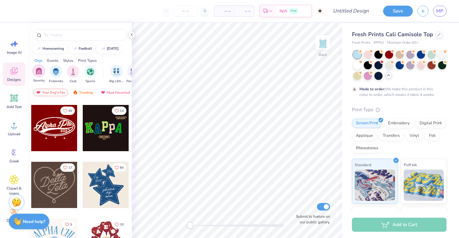
click at [38, 70] on img "filter for Sorority" at bounding box center [38, 70] width 7 height 7
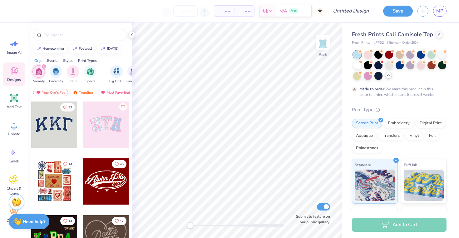
click at [67, 61] on div "Styles" at bounding box center [68, 61] width 10 height 6
click at [59, 75] on div "filter for Cartoons" at bounding box center [57, 71] width 12 height 12
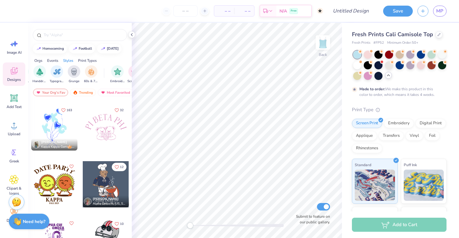
scroll to position [169, 0]
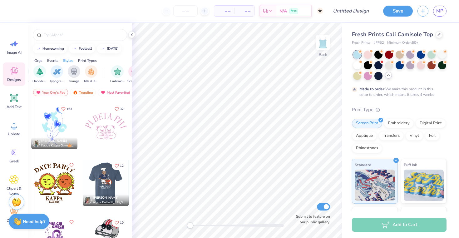
click at [98, 134] on div at bounding box center [106, 126] width 46 height 46
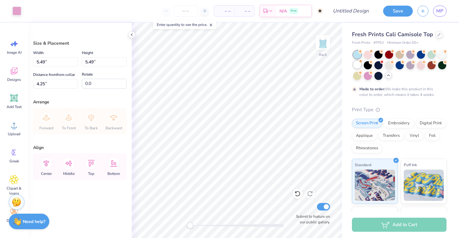
click at [357, 64] on div at bounding box center [357, 65] width 8 height 8
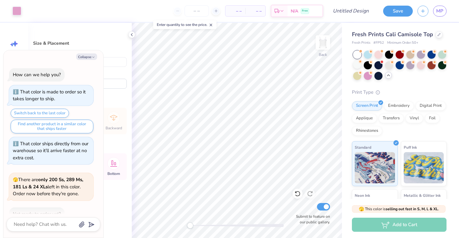
scroll to position [36, 0]
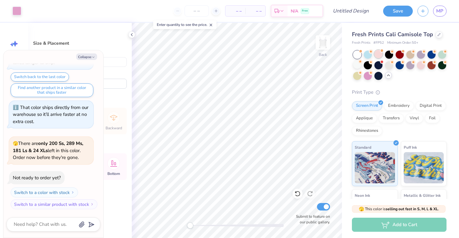
click at [378, 57] on div at bounding box center [379, 54] width 8 height 8
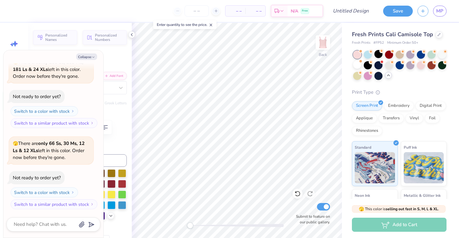
type textarea "x"
type textarea "D"
type textarea "x"
type textarea "De"
type textarea "x"
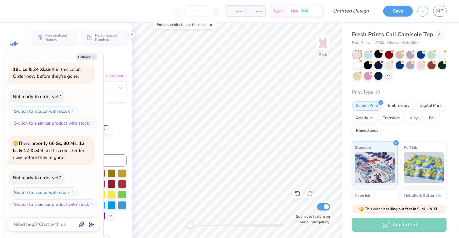
type textarea "Del"
type textarea "x"
type textarea "Delt"
type textarea "x"
type textarea "Delta"
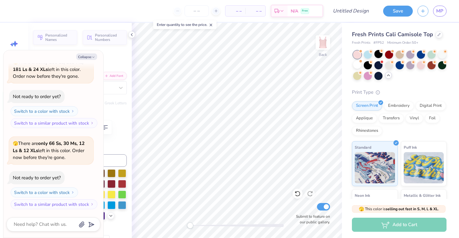
type textarea "x"
type textarea "Delt"
type textarea "x"
type textarea "Del"
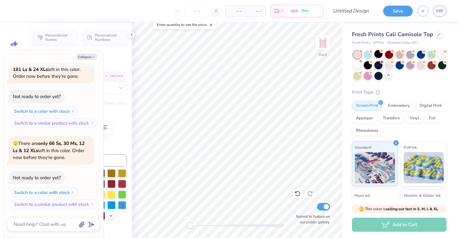
type textarea "x"
type textarea "De"
type textarea "x"
type textarea "D"
type textarea "x"
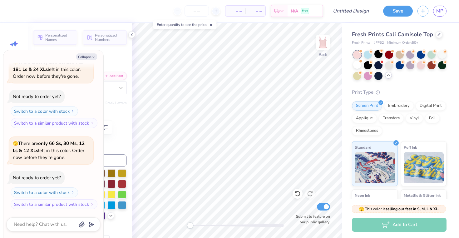
type textarea "x"
type textarea "D"
type textarea "x"
type textarea "DE"
type textarea "x"
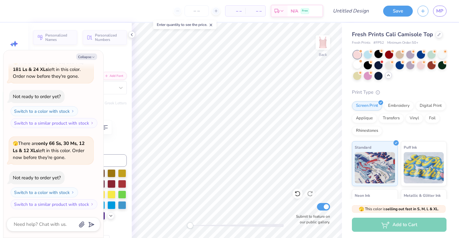
type textarea "DEL"
type textarea "x"
type textarea "DELT"
type textarea "x"
type textarea "DELTA"
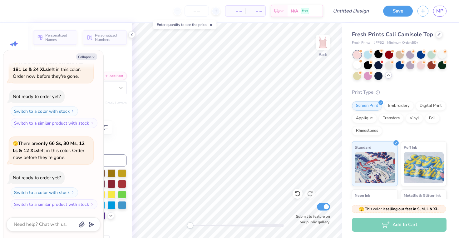
type textarea "x"
type textarea "DELTA"
type textarea "x"
type textarea "DELTA P"
type textarea "x"
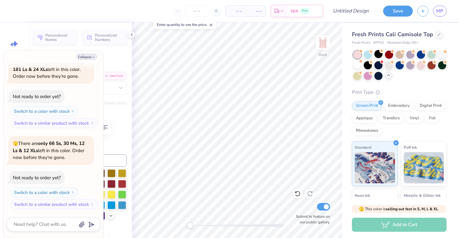
type textarea "DELTA PHI"
type textarea "x"
type textarea "DELTA PHI"
type textarea "x"
type textarea "DELTA PHI E"
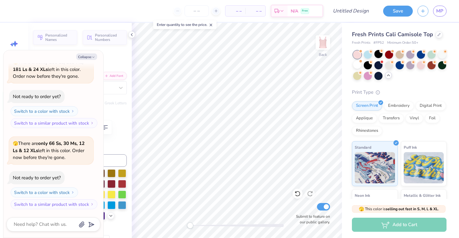
type textarea "x"
type textarea "DELTA PHI EP"
type textarea "x"
type textarea "DELTA PHI EPS"
type textarea "x"
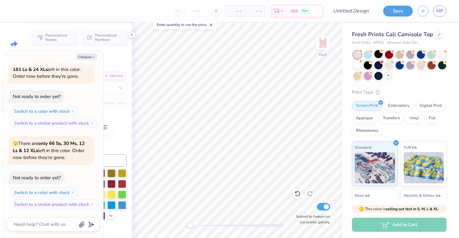
type textarea "DELTA PHI EPSI"
type textarea "x"
type textarea "DELTA PHI EPSIL"
type textarea "x"
type textarea "DELTA PHI EPSILO"
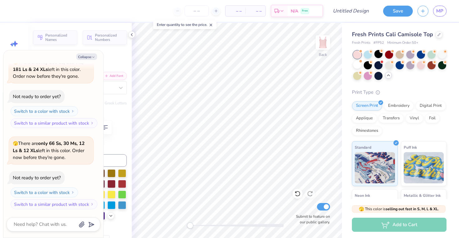
type textarea "x"
type textarea "DELTA PHI EPSILON"
type textarea "x"
type textarea "DELTA PHI EPSILON"
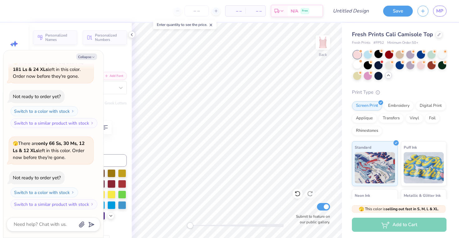
type textarea "x"
type textarea "DELTA PHI EPSILON"
type textarea "x"
type input "2.43"
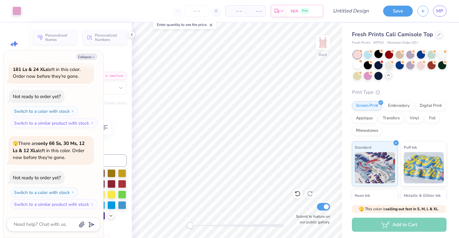
type input "0.66"
type input "5.53"
paste textarea
type textarea "x"
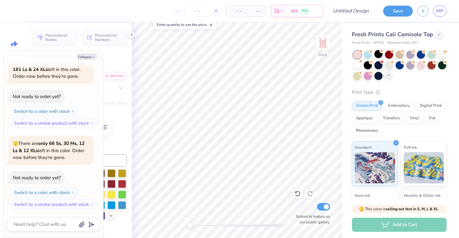
scroll to position [0, 0]
type textarea "x"
click at [83, 58] on button "Collapse" at bounding box center [86, 56] width 21 height 7
type textarea "x"
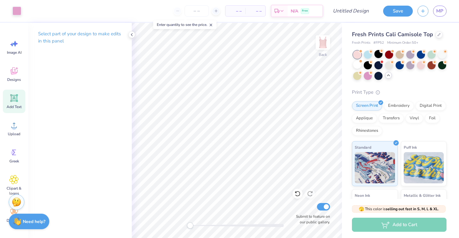
click at [13, 101] on icon at bounding box center [13, 97] width 9 height 9
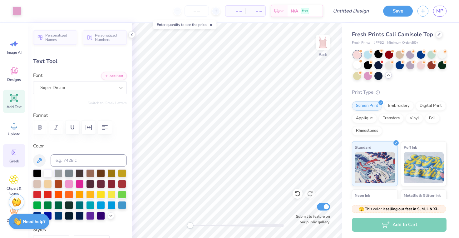
click at [15, 158] on div "Greek" at bounding box center [14, 155] width 22 height 23
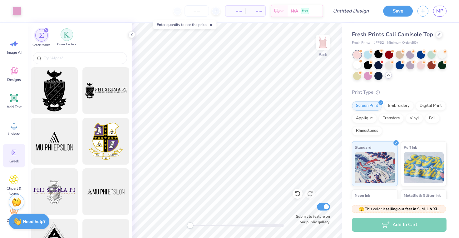
click at [67, 39] on div "filter for Greek Letters" at bounding box center [67, 34] width 12 height 12
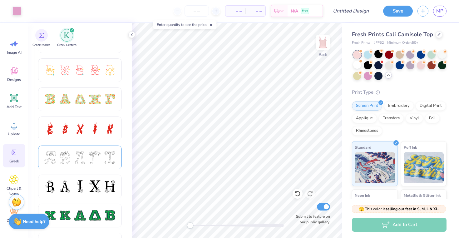
scroll to position [176, 0]
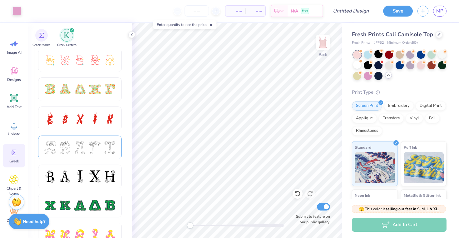
click at [90, 150] on div at bounding box center [94, 147] width 13 height 13
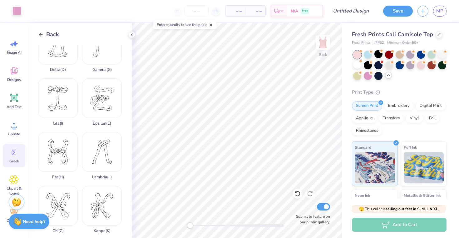
scroll to position [74, 0]
click at [61, 57] on div "Delta ( D )" at bounding box center [58, 48] width 40 height 47
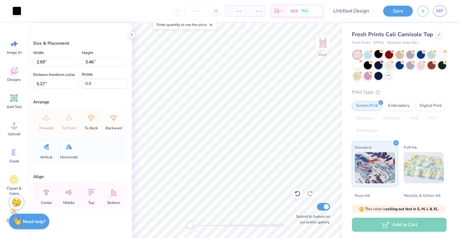
type input "0.64"
type input "0.82"
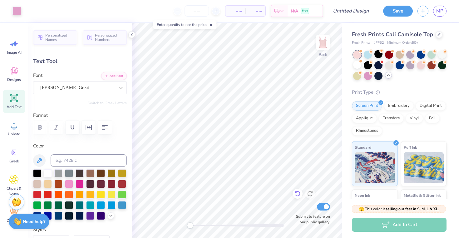
click at [297, 195] on icon at bounding box center [298, 194] width 6 height 6
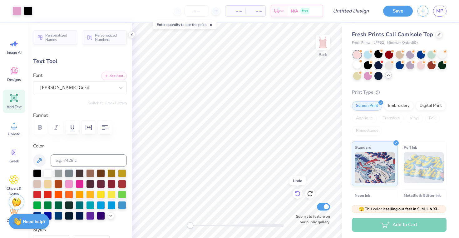
click at [297, 195] on icon at bounding box center [298, 194] width 6 height 6
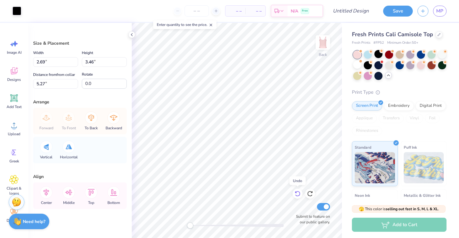
click at [297, 195] on icon at bounding box center [298, 194] width 6 height 6
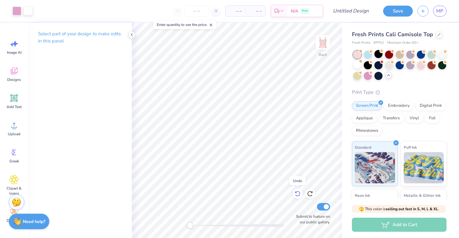
click at [297, 195] on icon at bounding box center [298, 194] width 6 height 6
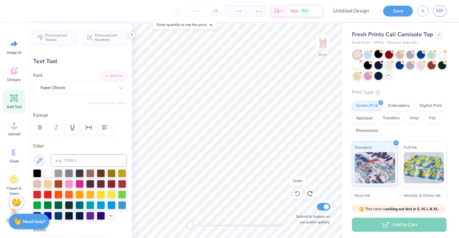
click at [297, 195] on icon at bounding box center [298, 194] width 6 height 6
type input "2.43"
type input "0.66"
type input "5.53"
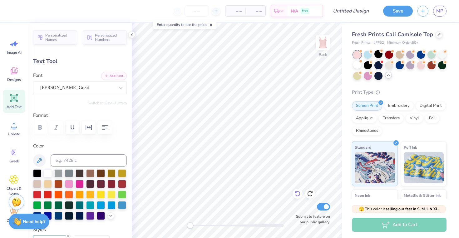
scroll to position [0, 0]
type textarea "EST. 1917"
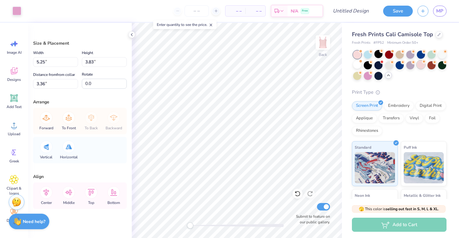
click at [423, 67] on div at bounding box center [421, 65] width 8 height 8
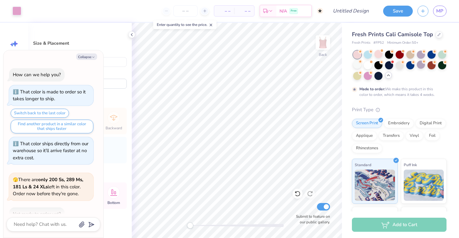
scroll to position [169, 0]
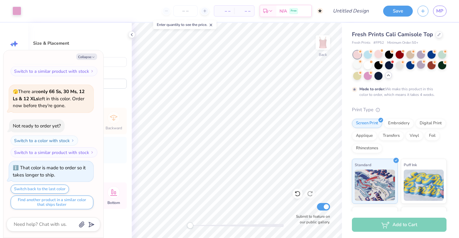
click at [82, 61] on div "Collapse How can we help you? That color is made to order so it takes longer to…" at bounding box center [53, 143] width 100 height 187
click at [82, 55] on button "Collapse" at bounding box center [86, 56] width 21 height 7
type textarea "x"
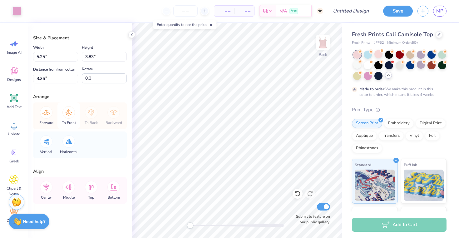
scroll to position [0, 0]
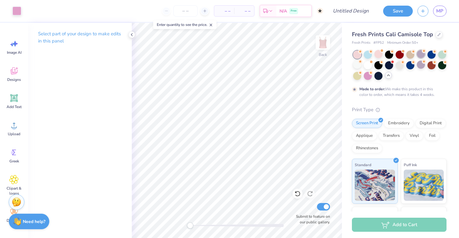
click at [422, 56] on div at bounding box center [421, 54] width 8 height 8
click at [414, 64] on div at bounding box center [410, 65] width 8 height 8
click at [367, 72] on div at bounding box center [368, 75] width 8 height 8
click at [443, 55] on div at bounding box center [442, 54] width 8 height 8
click at [369, 56] on div at bounding box center [368, 54] width 8 height 8
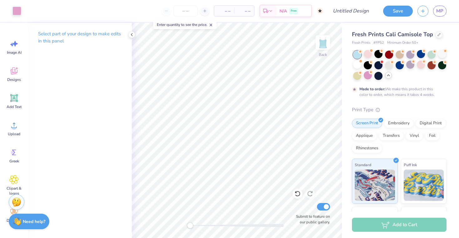
click at [126, 35] on div "Select part of your design to make edits in this panel" at bounding box center [80, 40] width 104 height 34
click at [134, 35] on div at bounding box center [131, 34] width 7 height 7
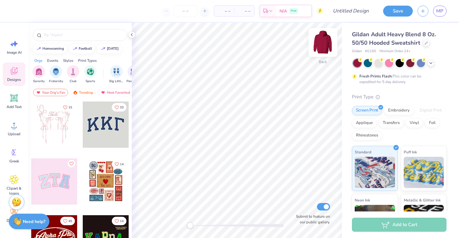
click at [323, 42] on img at bounding box center [323, 42] width 25 height 25
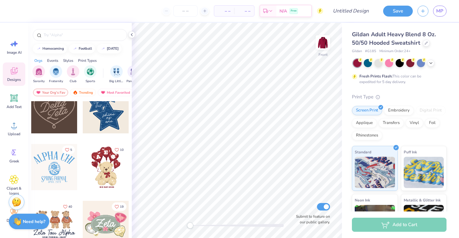
scroll to position [240, 0]
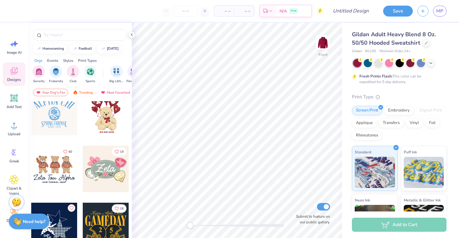
click at [69, 177] on div at bounding box center [54, 169] width 46 height 46
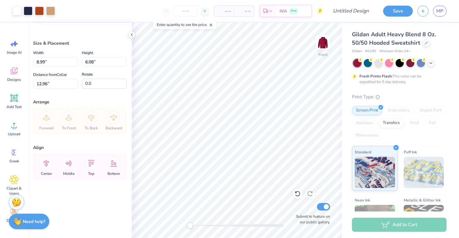
type input "12.68"
type input "8.58"
type input "6.00"
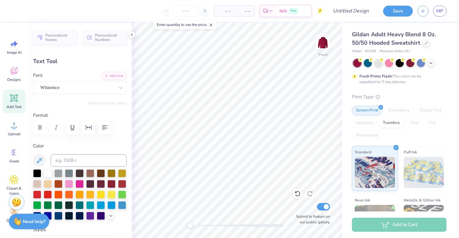
scroll to position [0, 2]
type textarea "Delta Phi Epsilon"
type input "7.13"
type input "0.45"
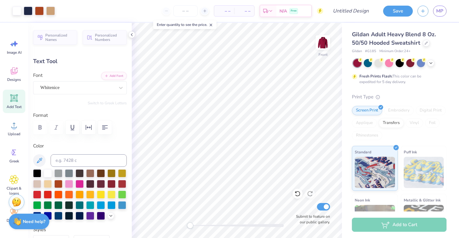
type input "14.14"
type textarea "Delta Xi"
type input "13.71"
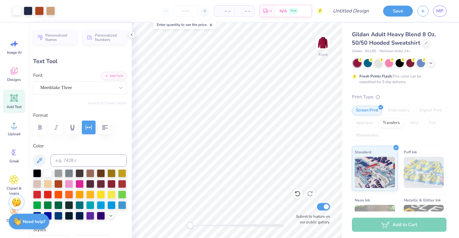
type input "2.24"
type input "12.00"
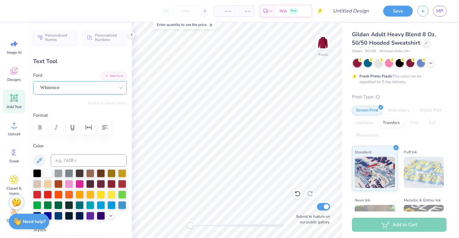
click at [99, 89] on div "Whitenice" at bounding box center [78, 88] width 76 height 10
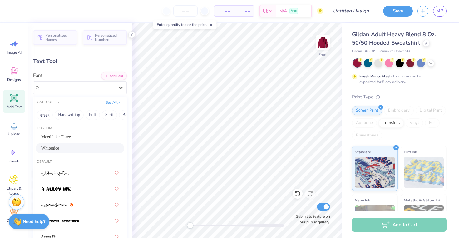
click at [54, 148] on span "Whitenice" at bounding box center [50, 148] width 18 height 7
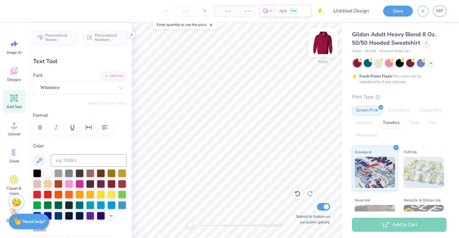
click at [322, 42] on img at bounding box center [323, 42] width 25 height 25
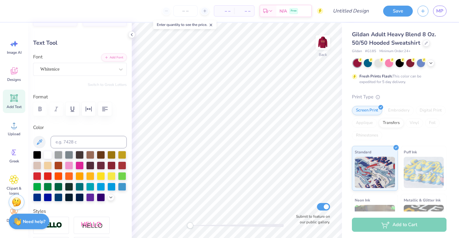
scroll to position [0, 0]
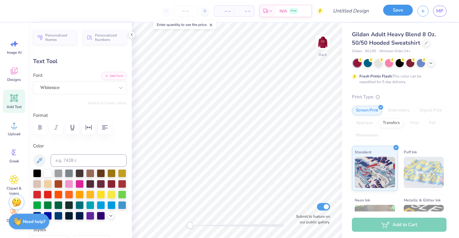
click at [401, 9] on button "Save" at bounding box center [398, 10] width 30 height 11
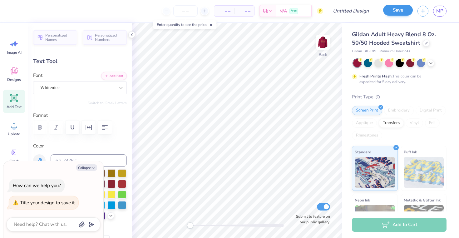
type textarea "x"
